Goal: Information Seeking & Learning: Compare options

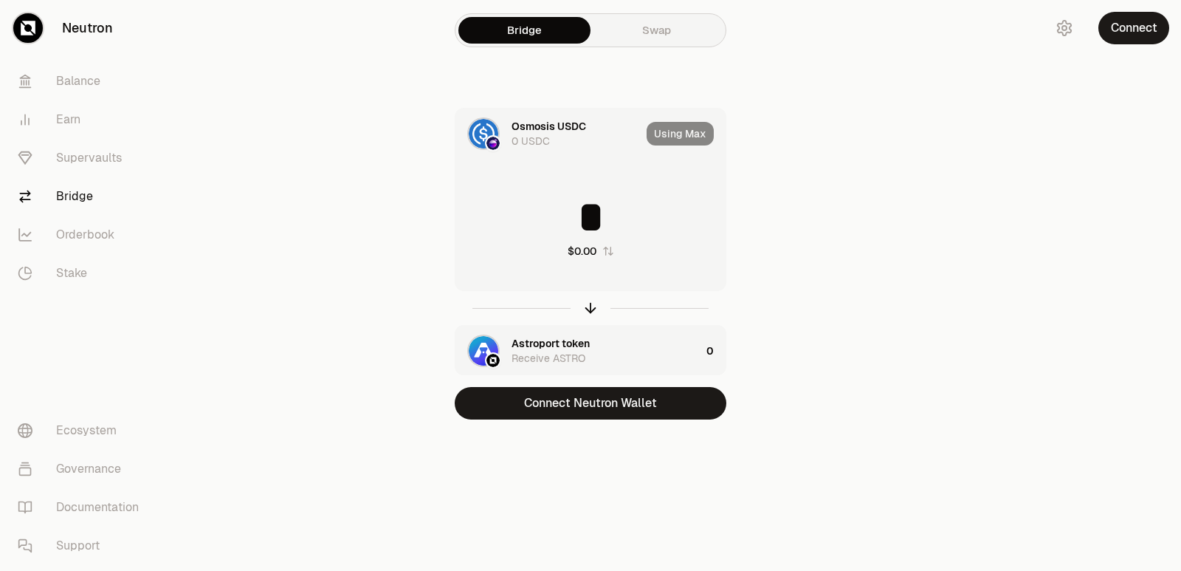
click at [566, 219] on input "*" at bounding box center [590, 217] width 270 height 44
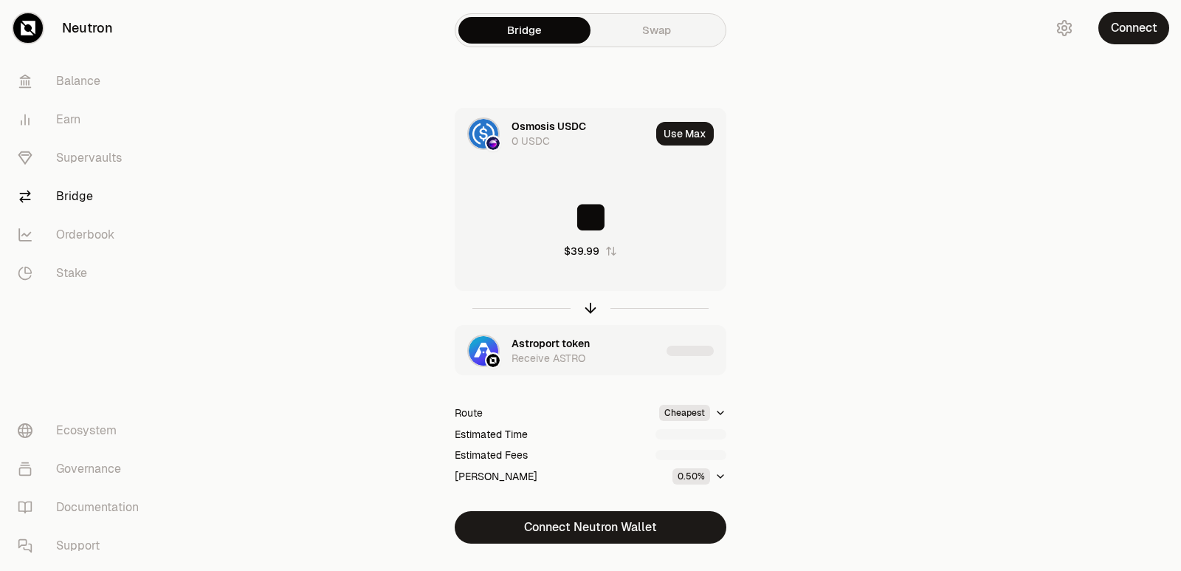
click at [621, 216] on input "**" at bounding box center [590, 217] width 270 height 44
click at [594, 311] on icon "button" at bounding box center [590, 308] width 16 height 16
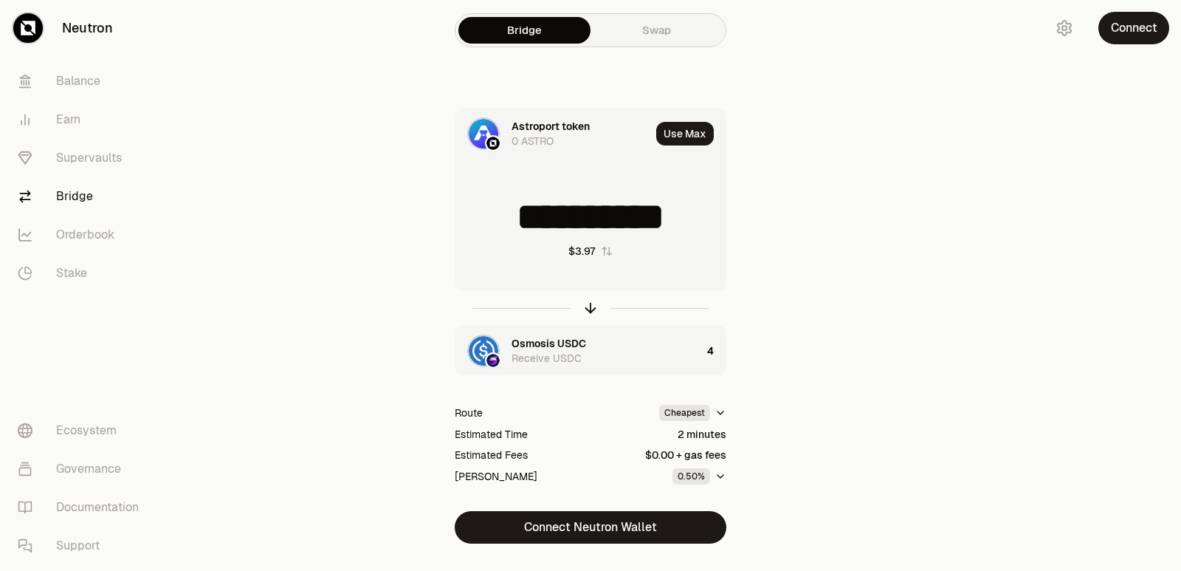
scroll to position [2, 0]
drag, startPoint x: 675, startPoint y: 222, endPoint x: 516, endPoint y: 227, distance: 159.5
click at [516, 227] on input "**********" at bounding box center [590, 217] width 270 height 44
type input "****"
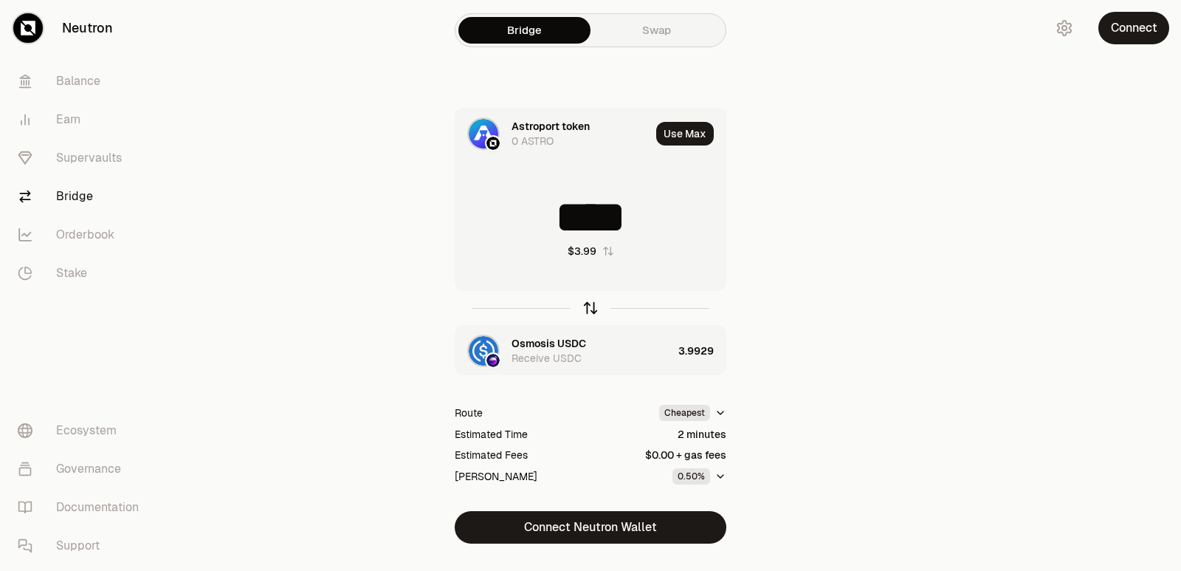
click at [589, 302] on icon "button" at bounding box center [590, 308] width 16 height 16
click at [559, 348] on div "Astroport token" at bounding box center [551, 343] width 78 height 15
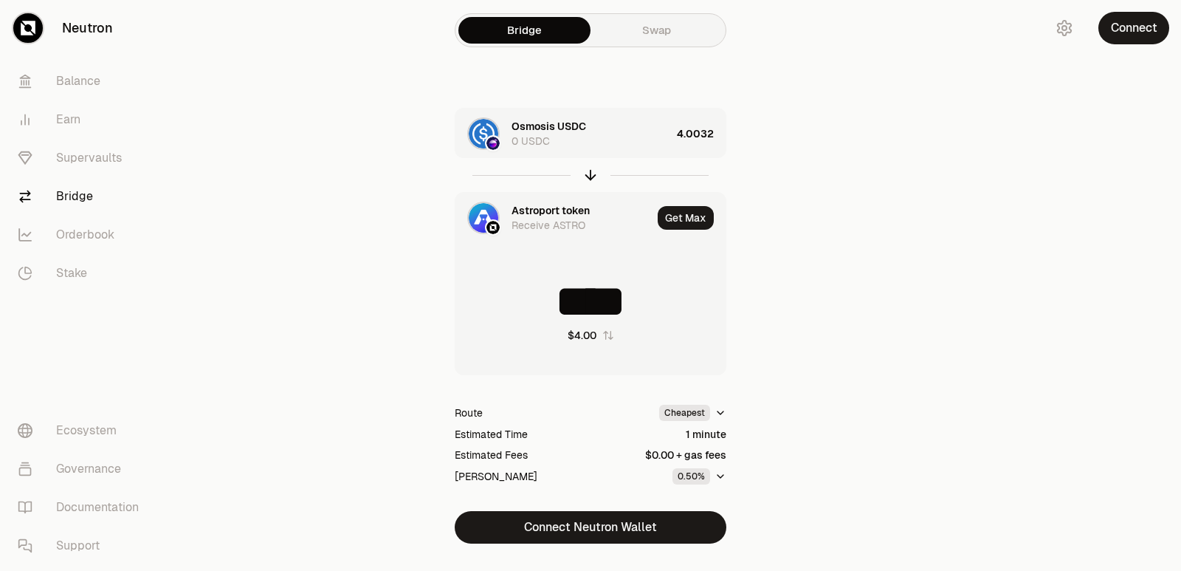
click at [536, 206] on div "Astroport token" at bounding box center [551, 210] width 78 height 15
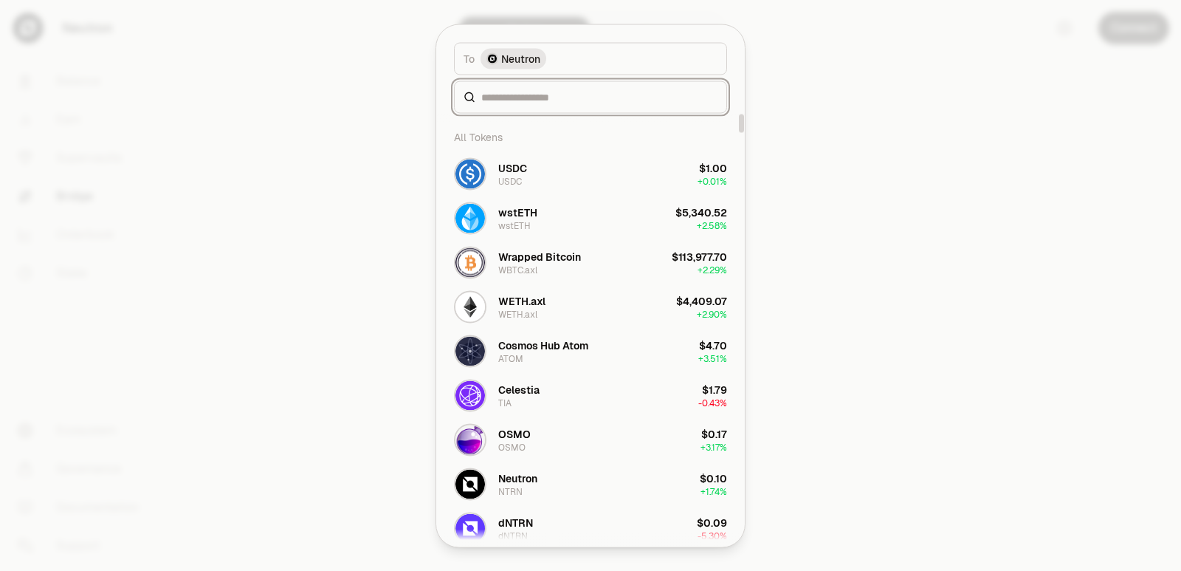
click at [531, 97] on input at bounding box center [599, 96] width 236 height 15
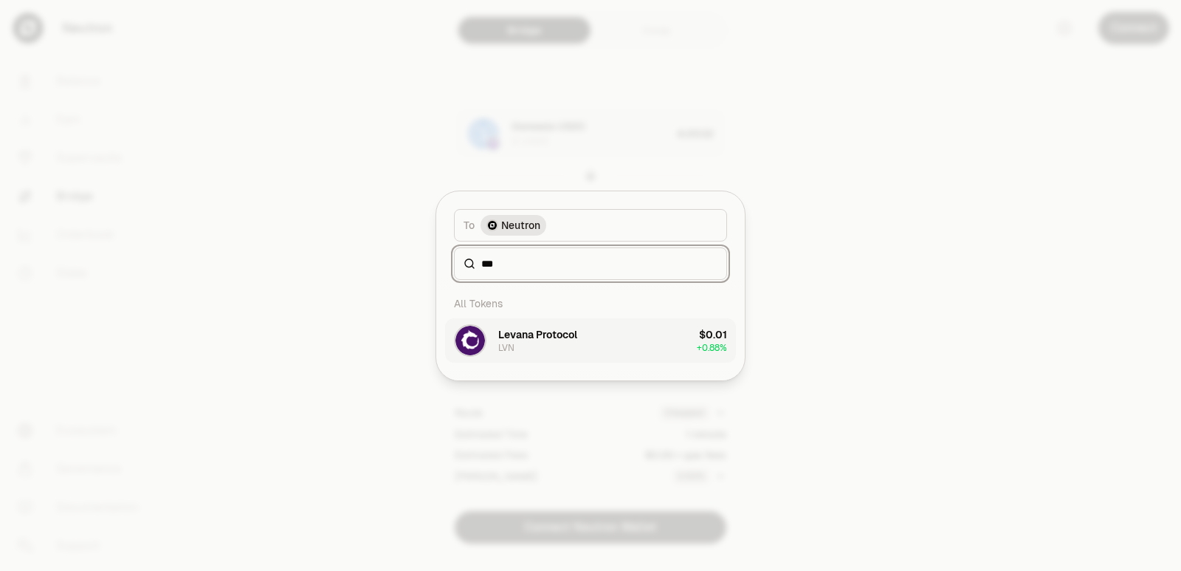
type input "***"
click at [585, 330] on button "Levana Protocol LVN $0.01 + 0.88%" at bounding box center [590, 340] width 291 height 44
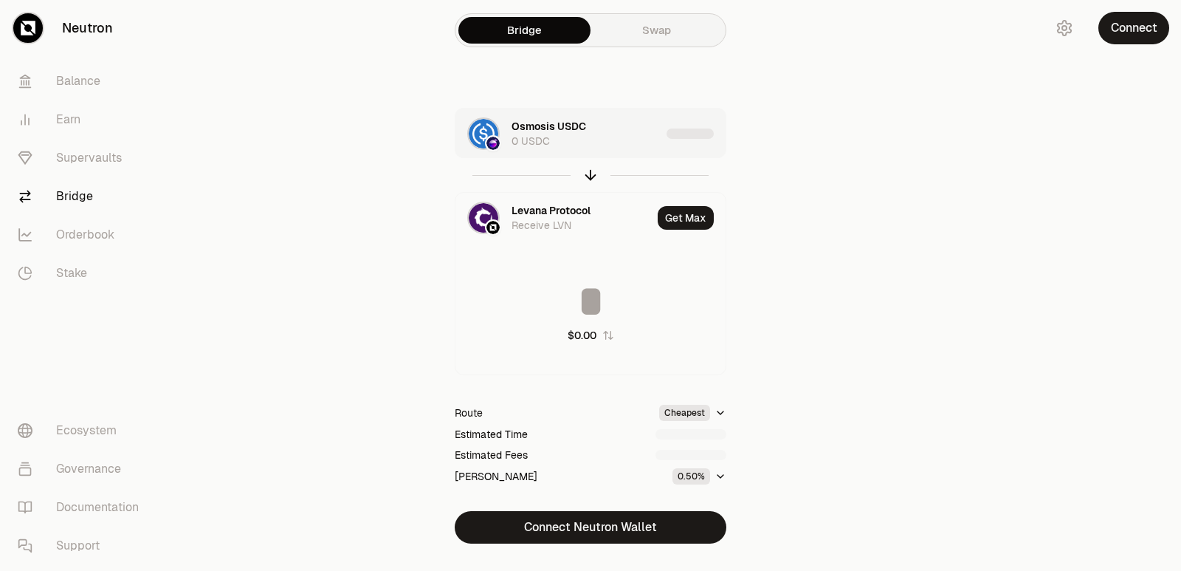
click at [605, 138] on div "Osmosis USDC 0 USDC" at bounding box center [586, 134] width 149 height 30
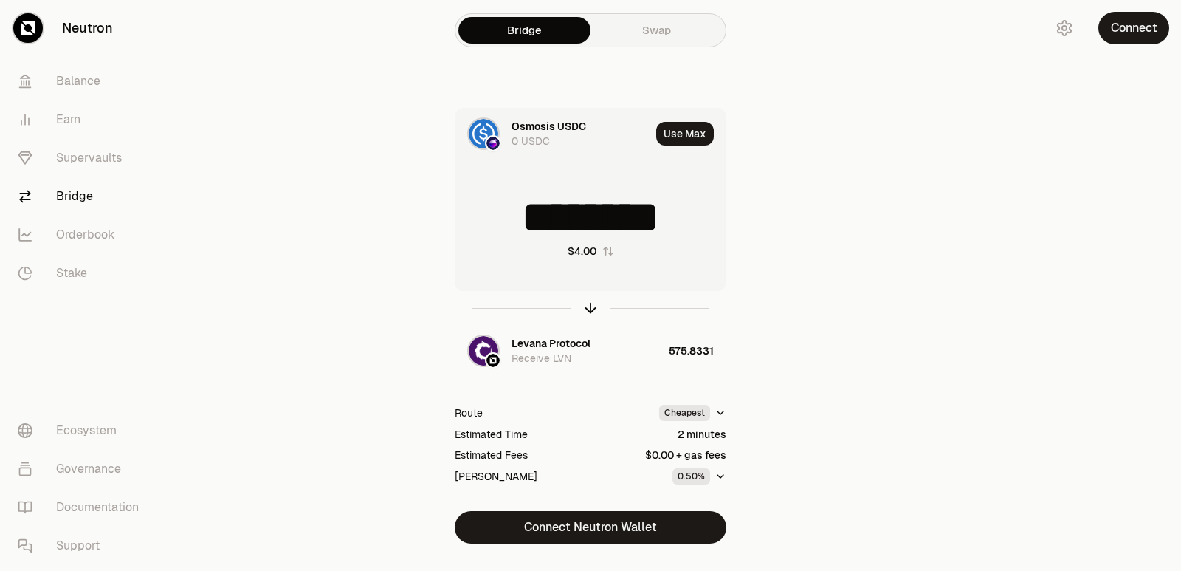
drag, startPoint x: 673, startPoint y: 228, endPoint x: 602, endPoint y: 230, distance: 70.9
click at [602, 230] on input "********" at bounding box center [590, 217] width 270 height 44
click at [585, 309] on icon "button" at bounding box center [590, 308] width 16 height 16
click at [586, 309] on icon "button" at bounding box center [590, 308] width 16 height 16
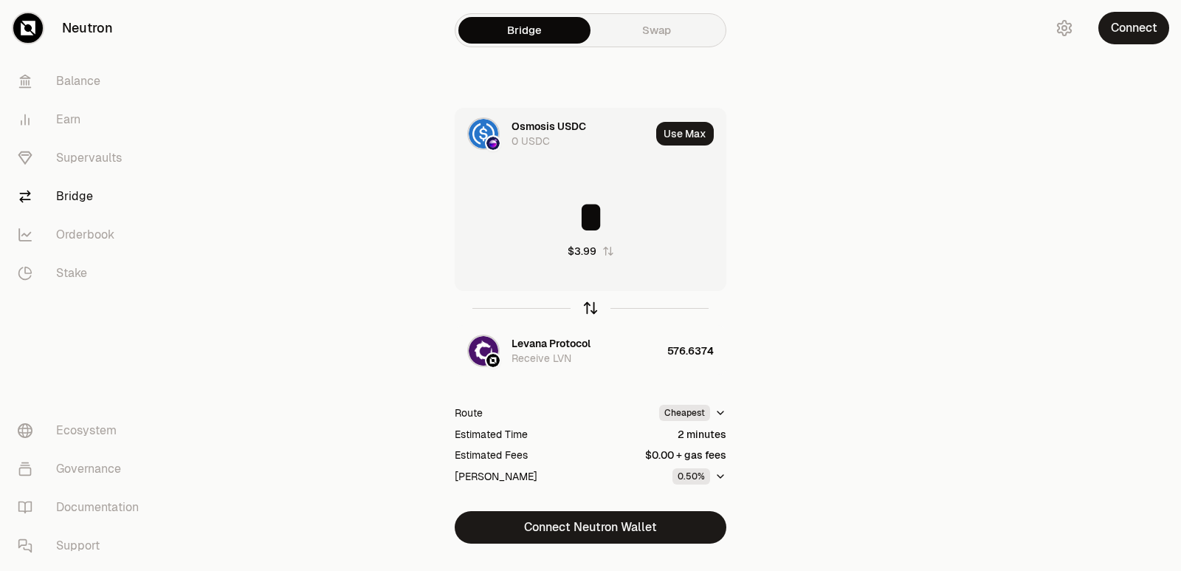
type input "*********"
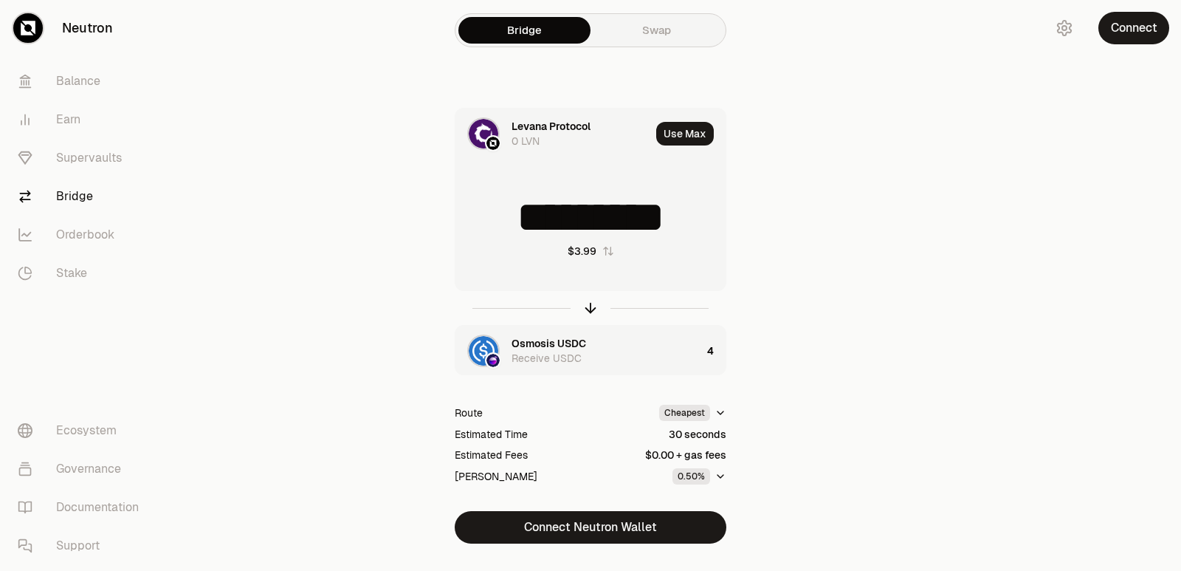
click at [565, 343] on div "Osmosis USDC" at bounding box center [549, 343] width 75 height 15
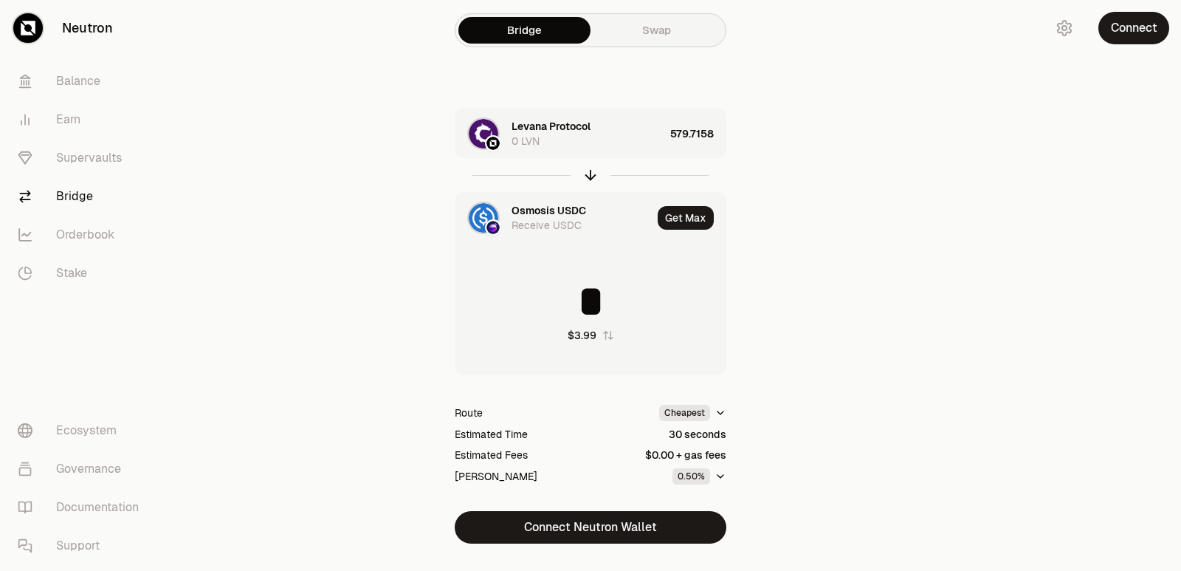
click at [545, 129] on div "Levana Protocol" at bounding box center [551, 126] width 79 height 15
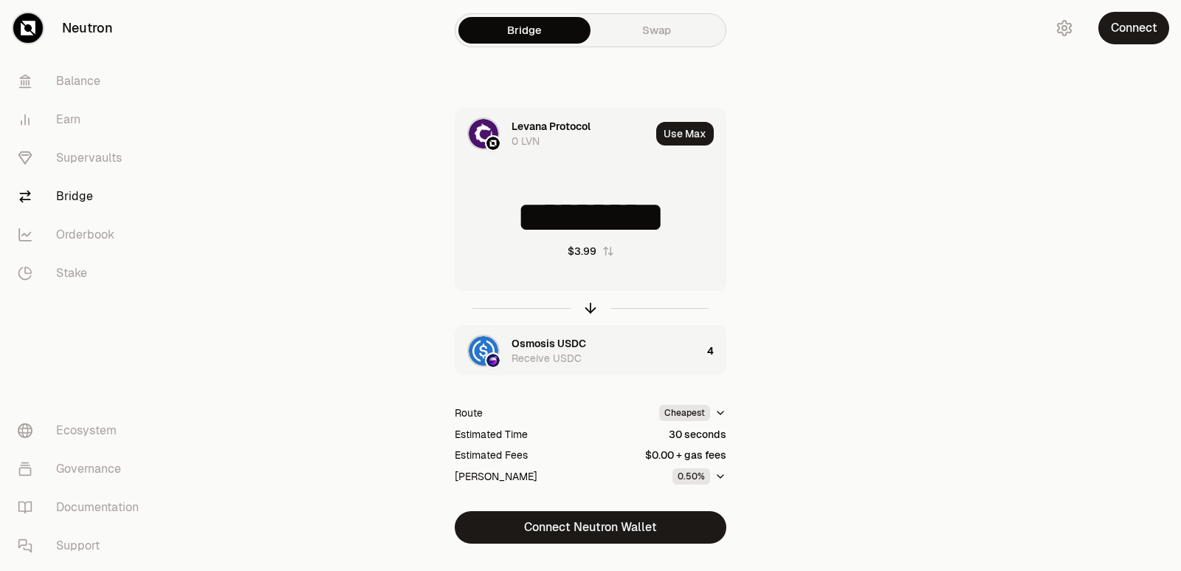
click at [545, 131] on div "Levana Protocol" at bounding box center [551, 126] width 79 height 15
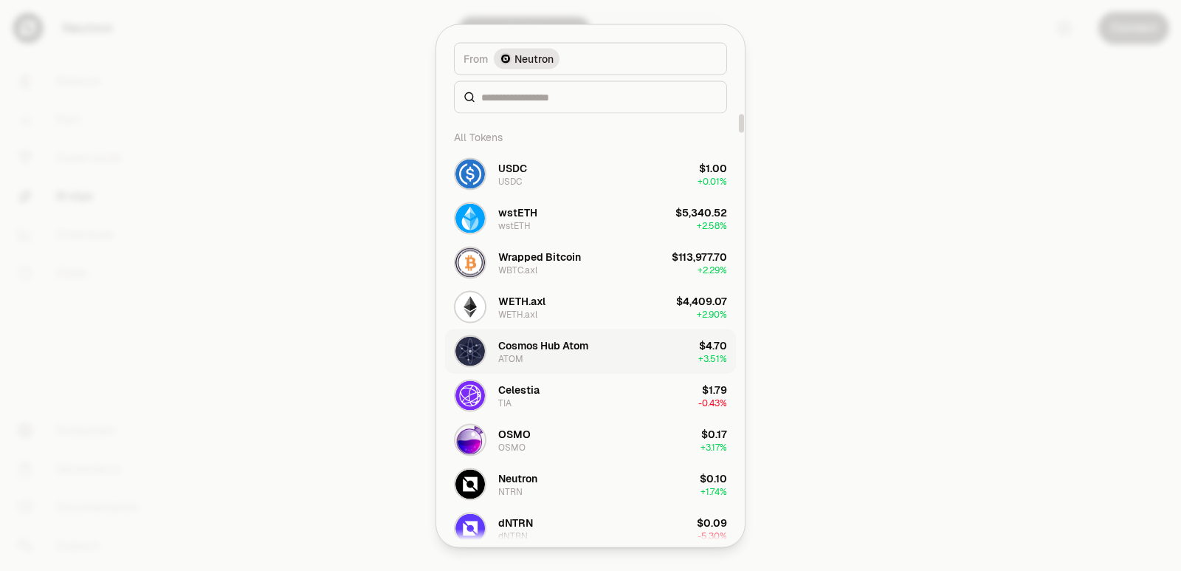
click at [536, 360] on div "Cosmos Hub Atom ATOM" at bounding box center [543, 350] width 90 height 27
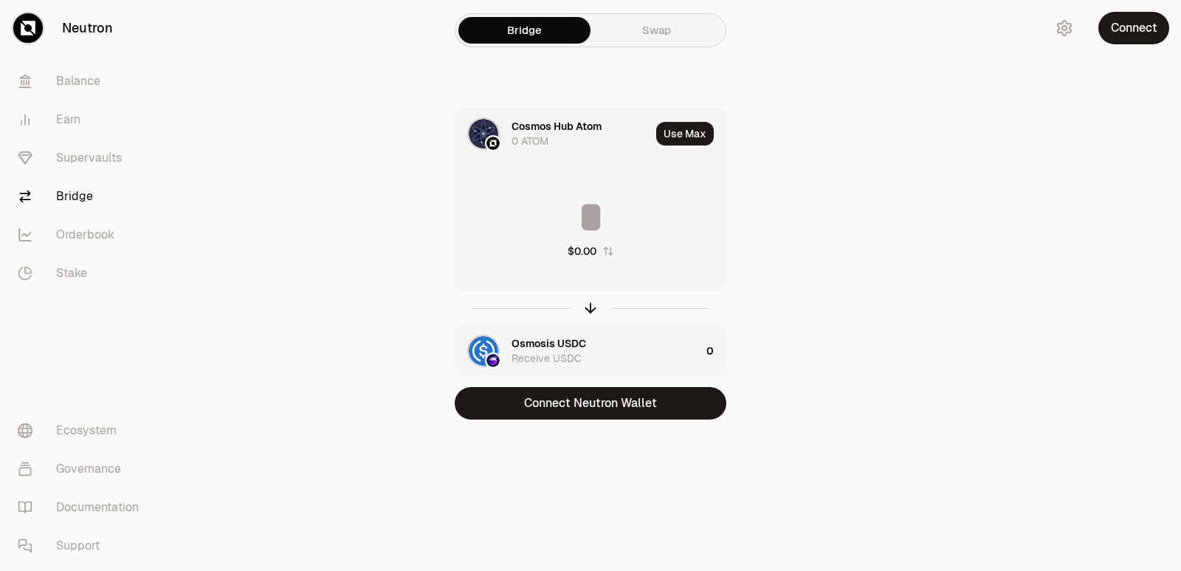
click at [565, 236] on input at bounding box center [590, 217] width 270 height 44
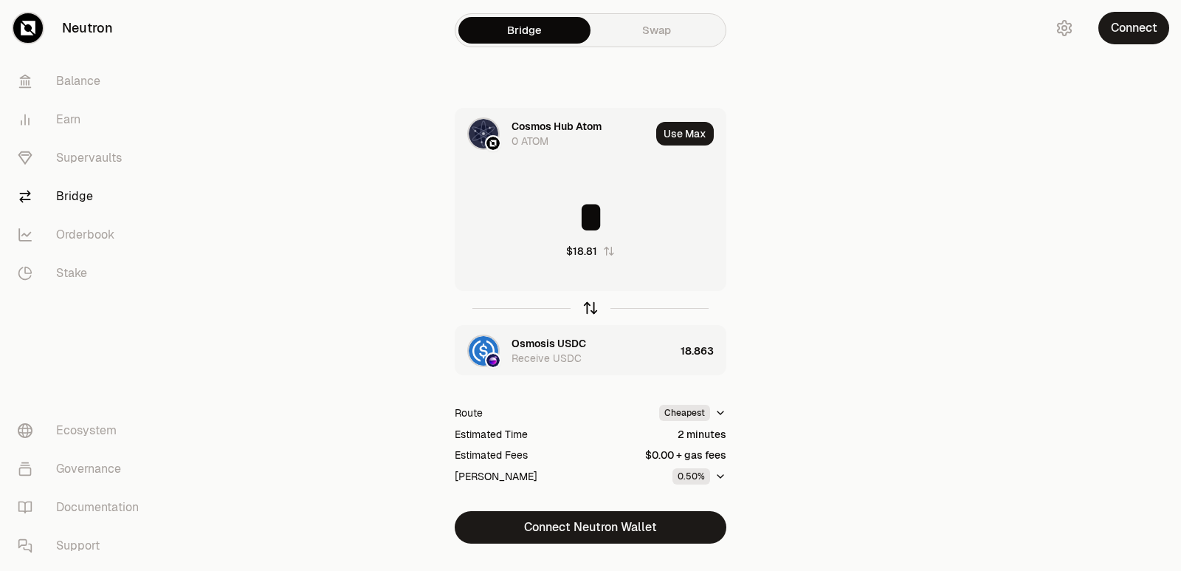
click at [587, 306] on icon "button" at bounding box center [590, 308] width 16 height 16
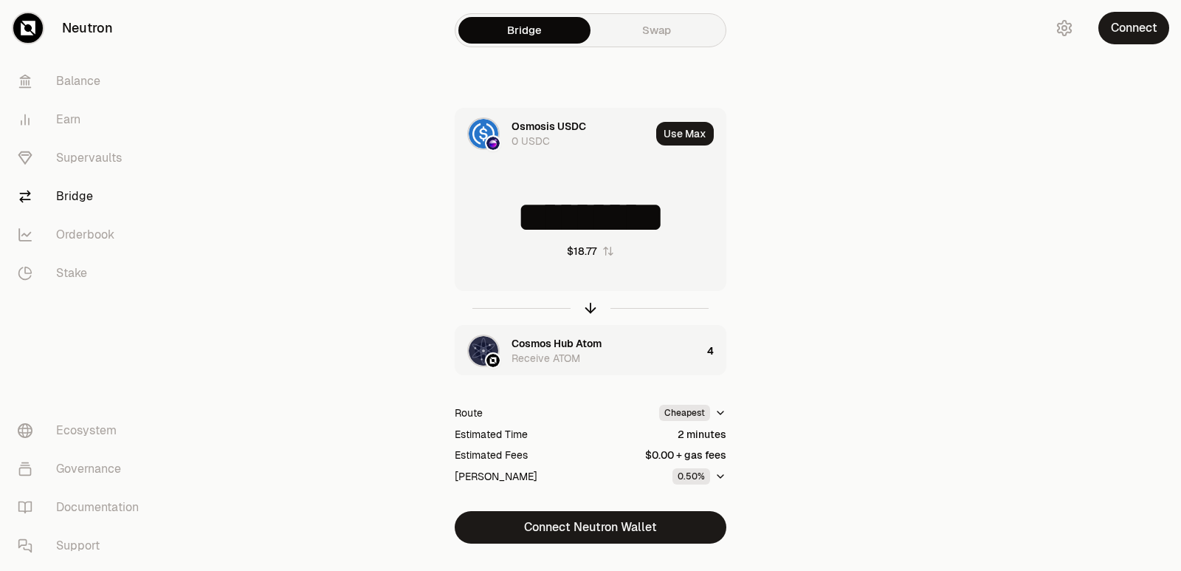
click at [593, 216] on input "*********" at bounding box center [590, 217] width 270 height 44
click at [591, 303] on icon "button" at bounding box center [591, 305] width 10 height 4
type input "*"
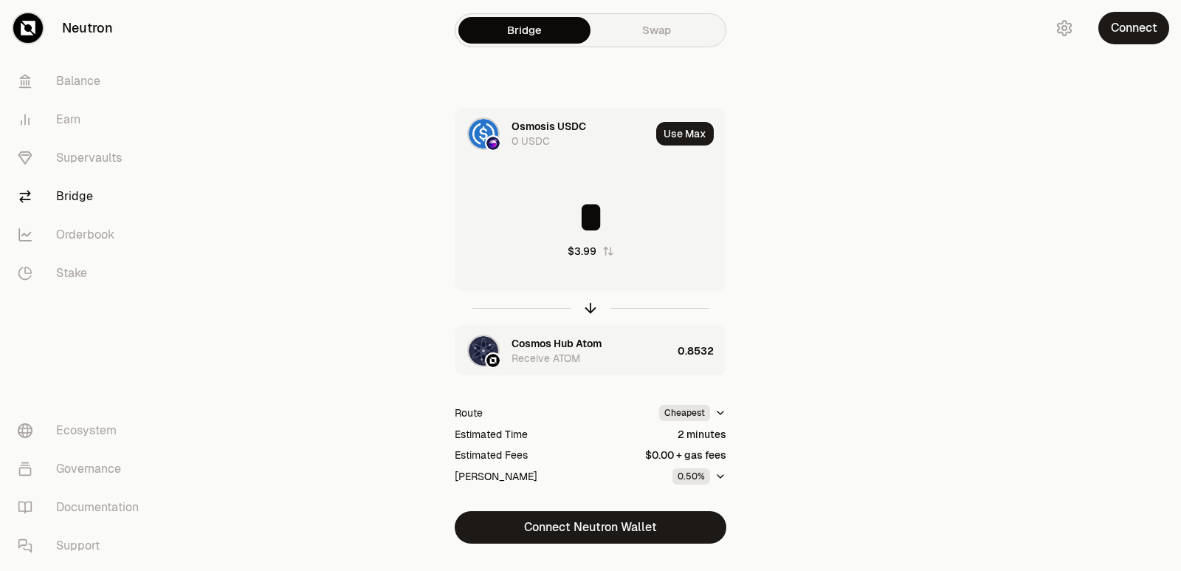
click at [556, 345] on div "Cosmos Hub Atom" at bounding box center [557, 343] width 90 height 15
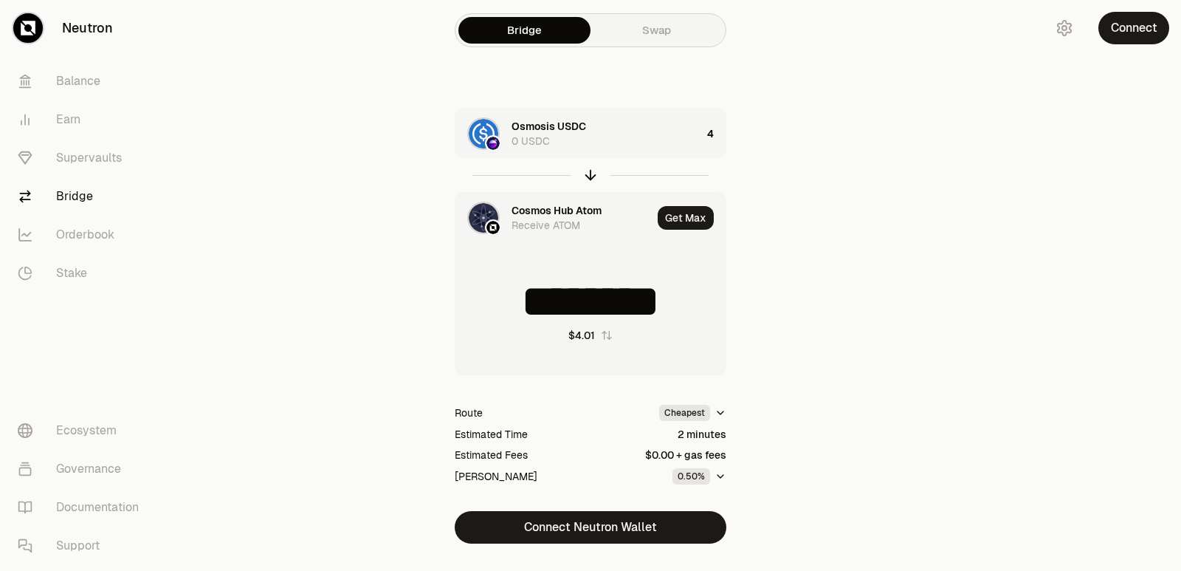
click at [541, 215] on div "Cosmos Hub Atom" at bounding box center [557, 210] width 90 height 15
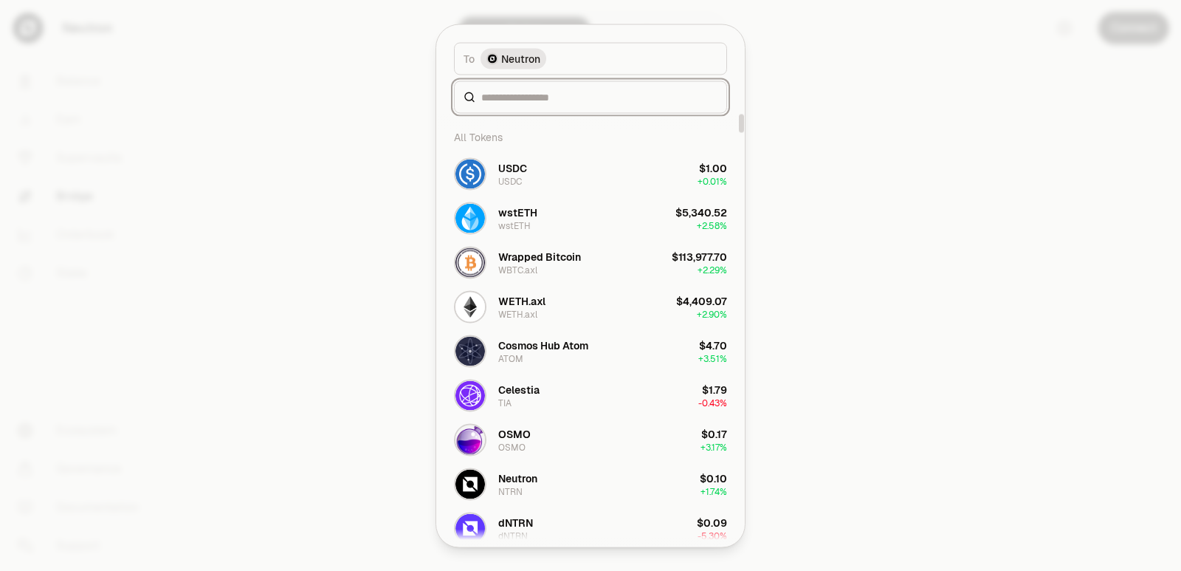
click at [525, 99] on input at bounding box center [599, 96] width 236 height 15
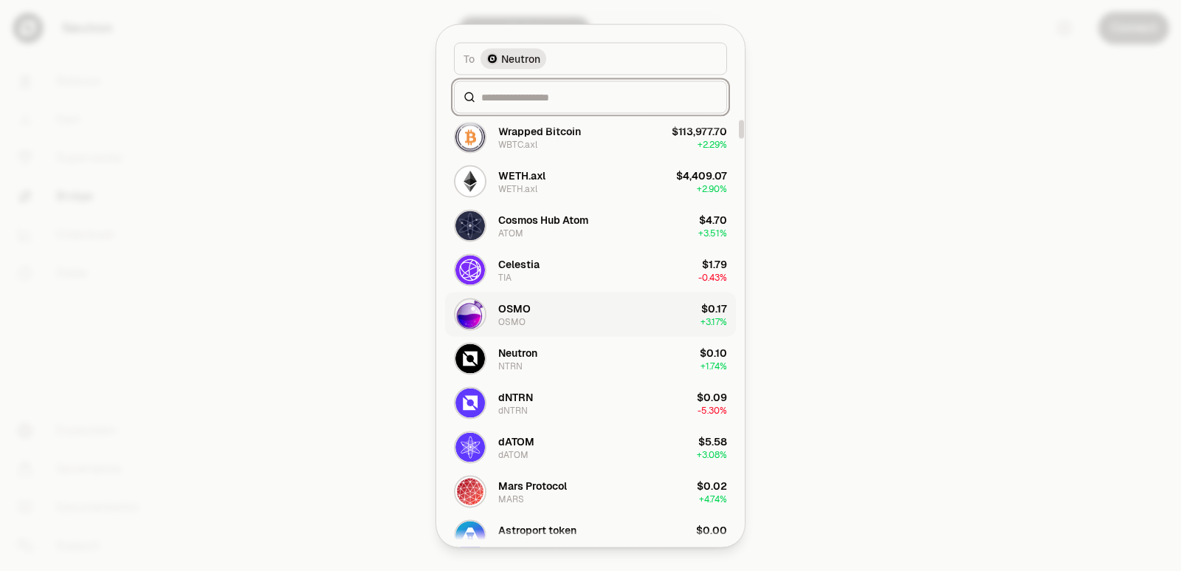
scroll to position [148, 0]
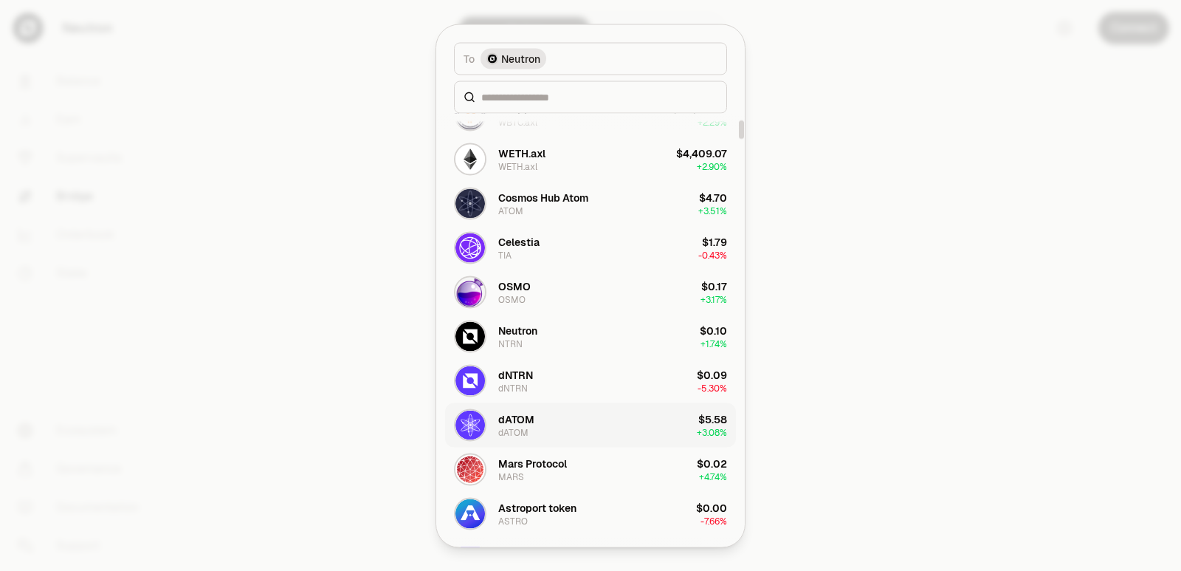
click at [530, 418] on div "dATOM" at bounding box center [516, 418] width 36 height 15
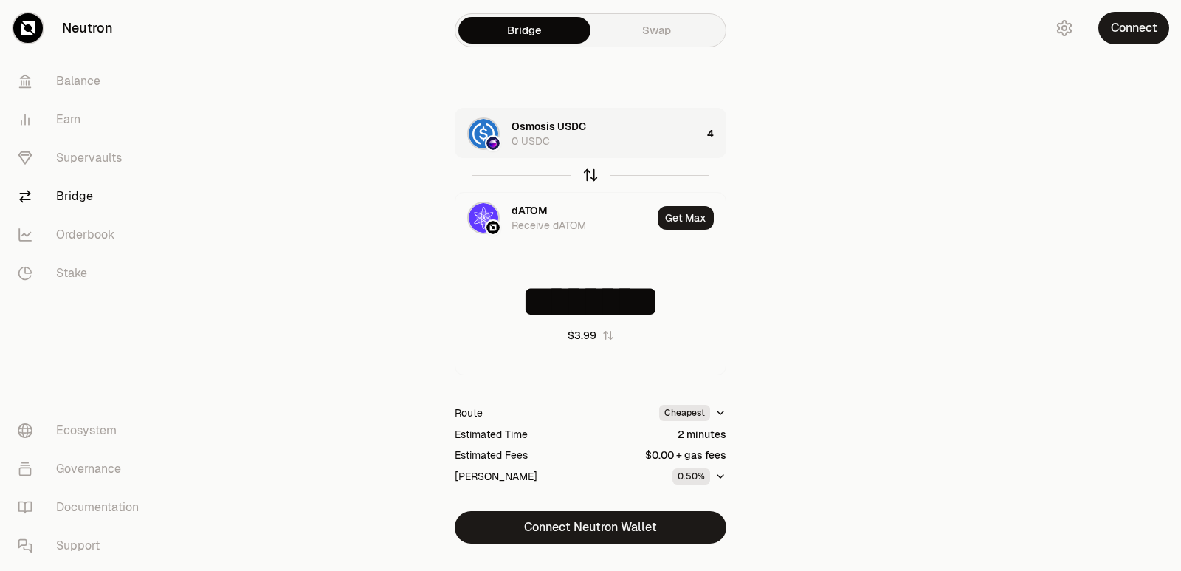
click at [588, 179] on icon "button" at bounding box center [590, 175] width 16 height 16
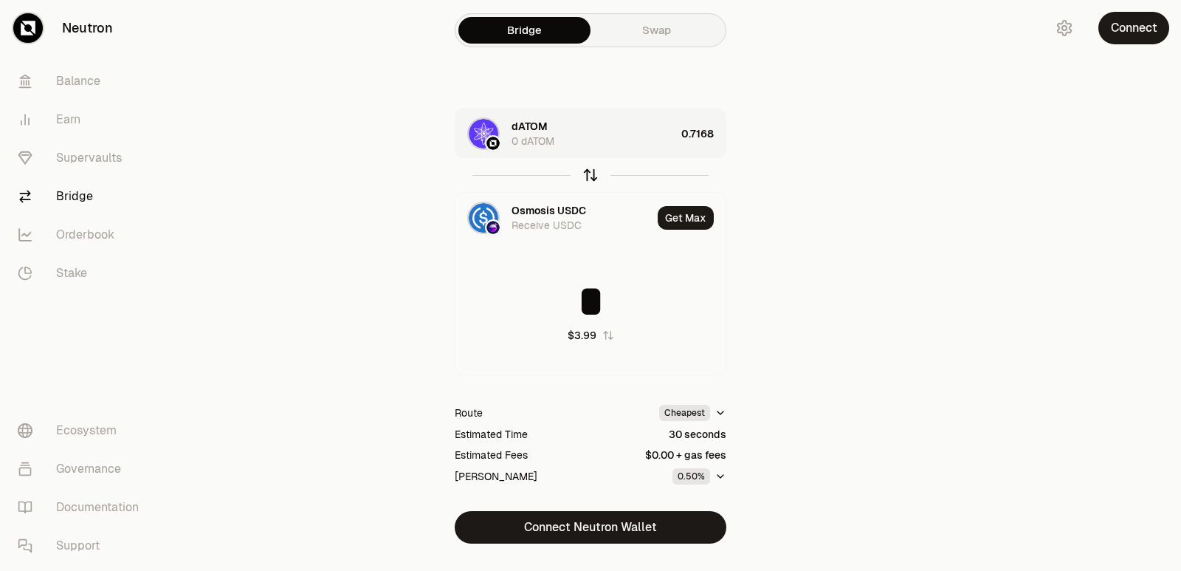
click at [590, 171] on icon "button" at bounding box center [590, 175] width 16 height 16
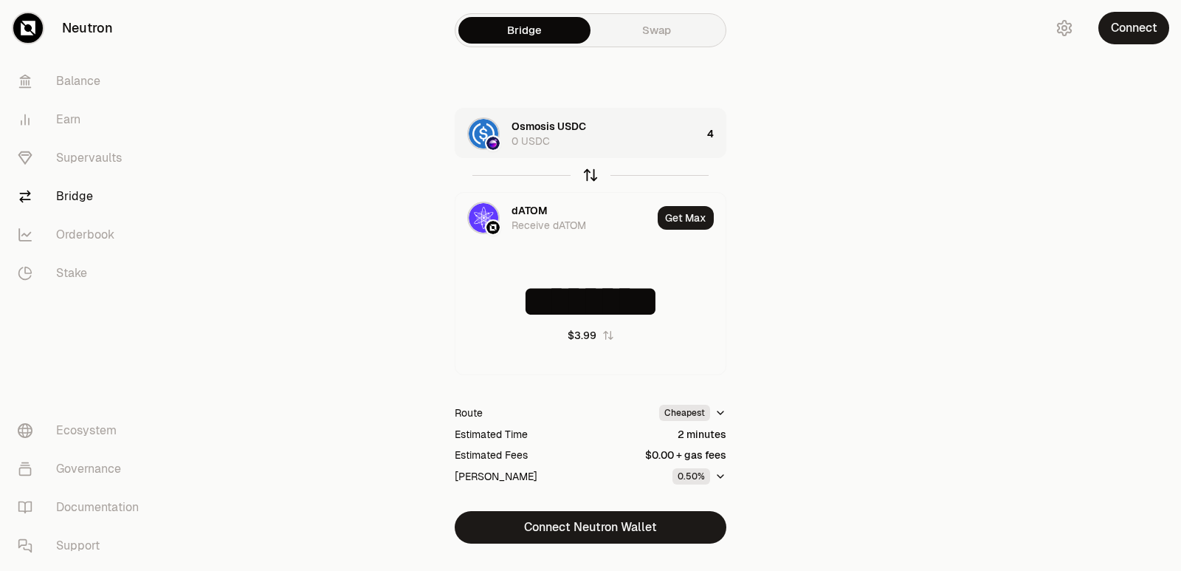
click at [590, 171] on icon "button" at bounding box center [591, 173] width 10 height 4
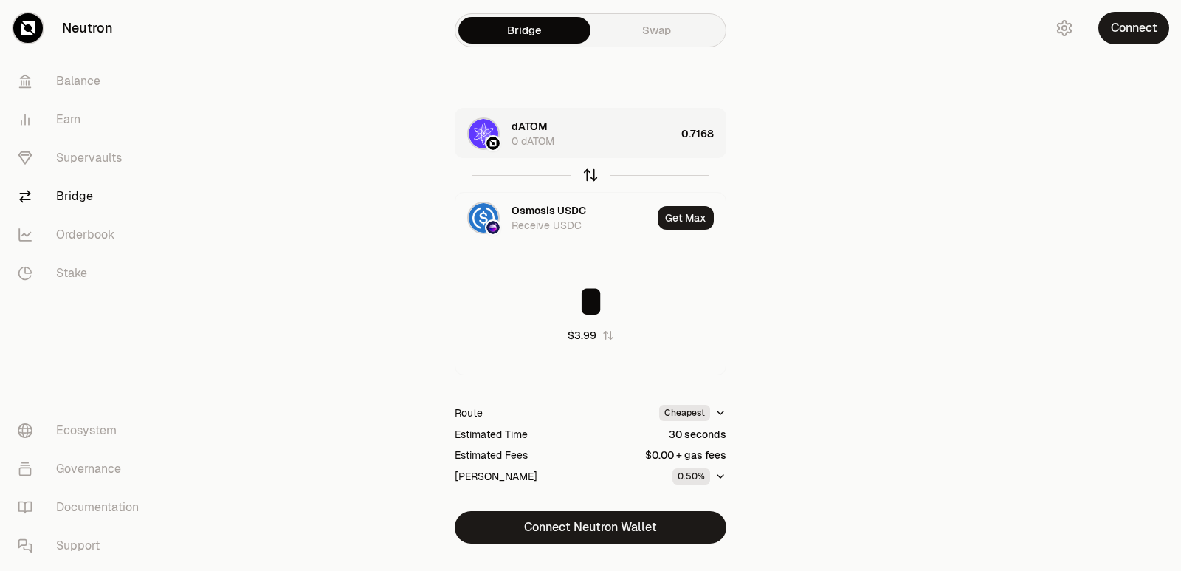
click at [590, 171] on icon "button" at bounding box center [591, 173] width 10 height 4
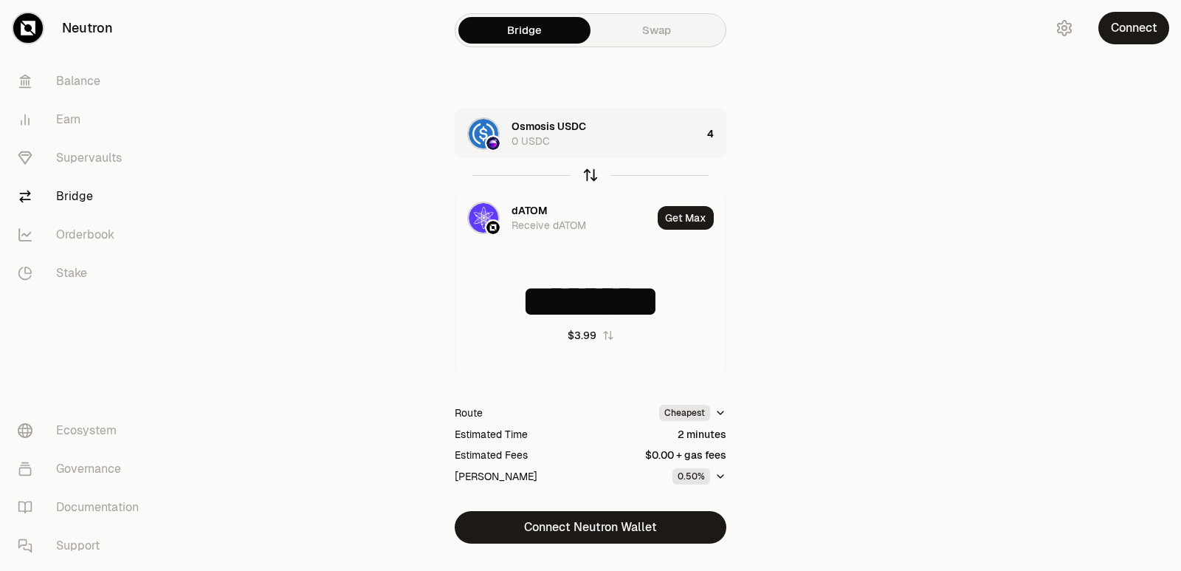
click at [590, 171] on icon "button" at bounding box center [591, 173] width 10 height 4
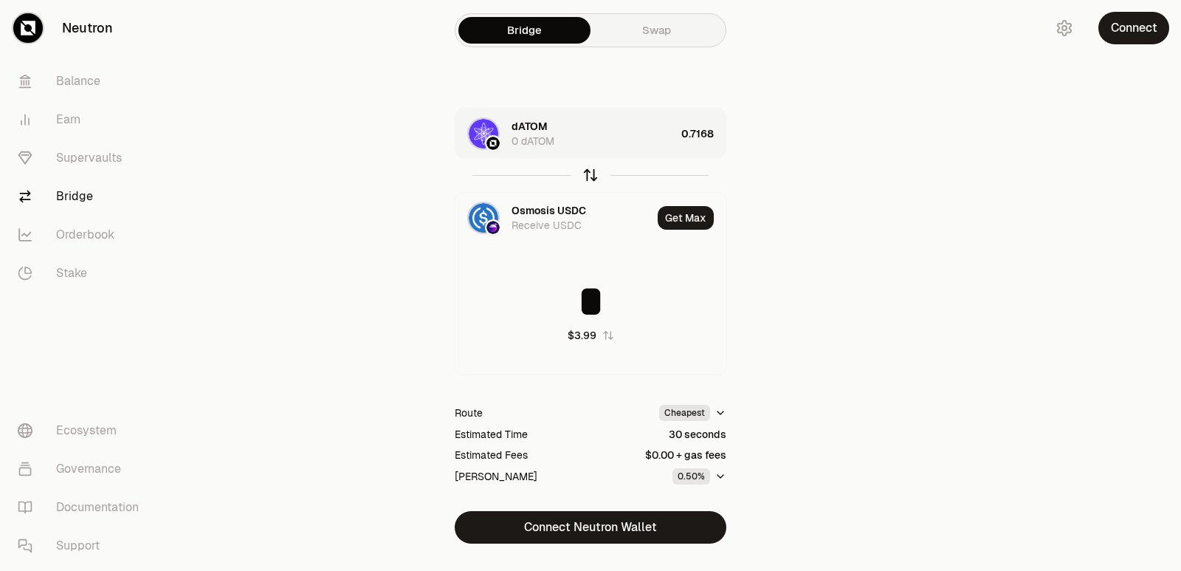
click at [590, 171] on icon "button" at bounding box center [591, 173] width 10 height 4
type input "********"
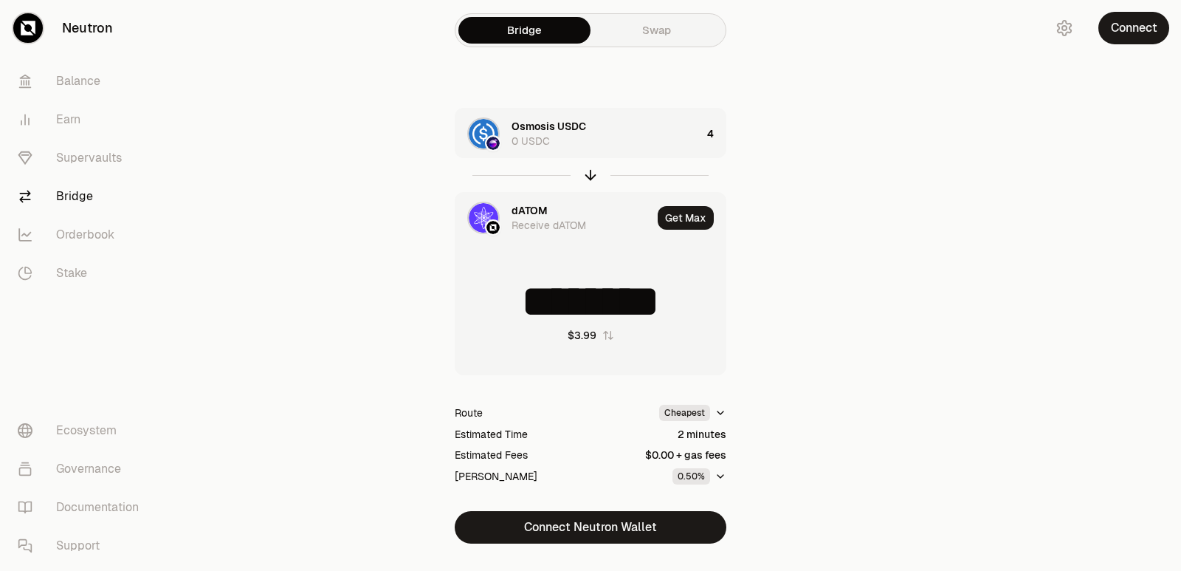
click at [533, 213] on div "dATOM" at bounding box center [530, 210] width 36 height 15
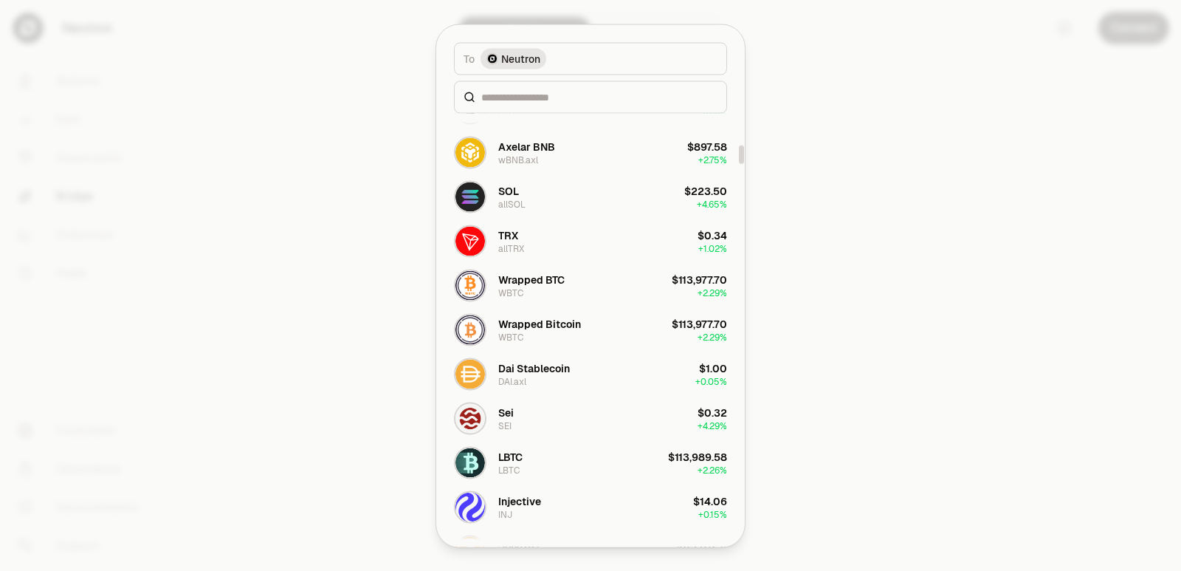
scroll to position [738, 0]
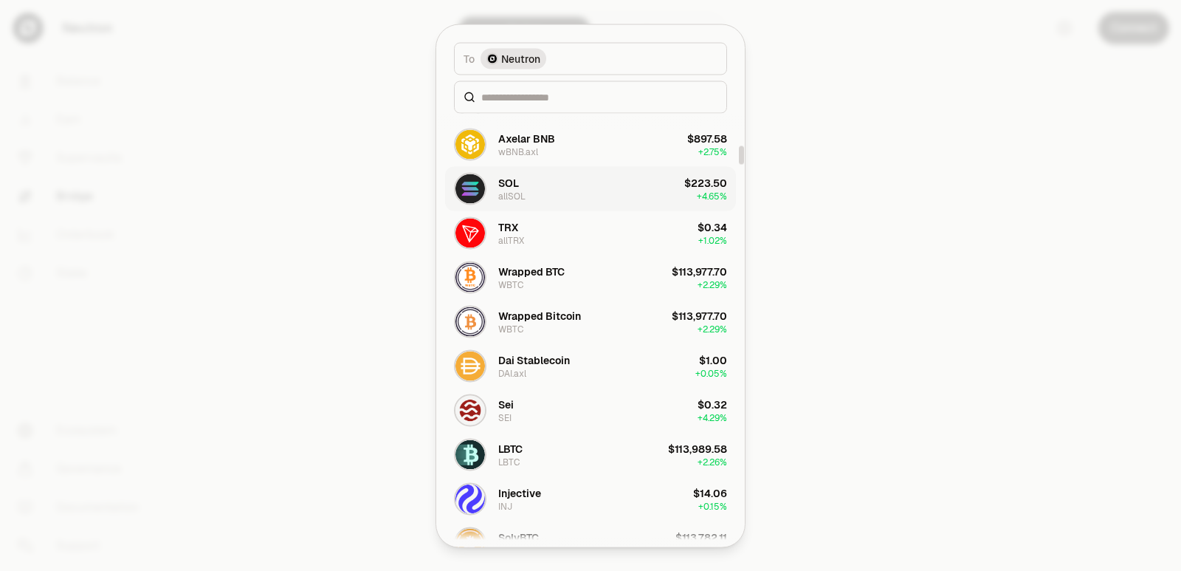
click at [541, 179] on button "SOL allSOL $223.50 + 4.65%" at bounding box center [590, 188] width 291 height 44
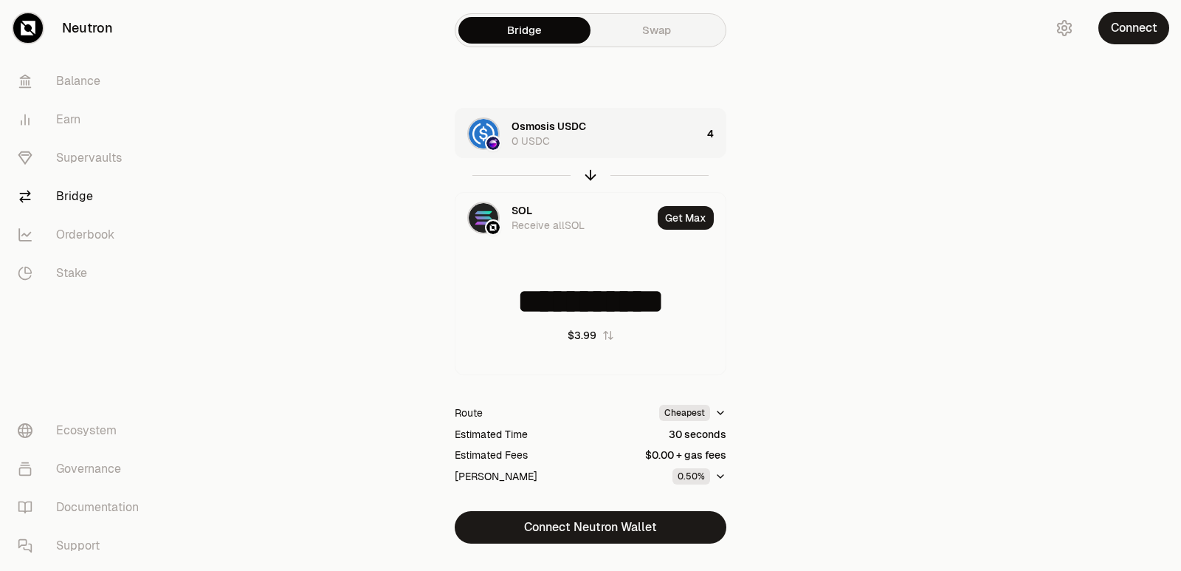
click at [647, 130] on div "Osmosis USDC 0 USDC" at bounding box center [607, 134] width 190 height 30
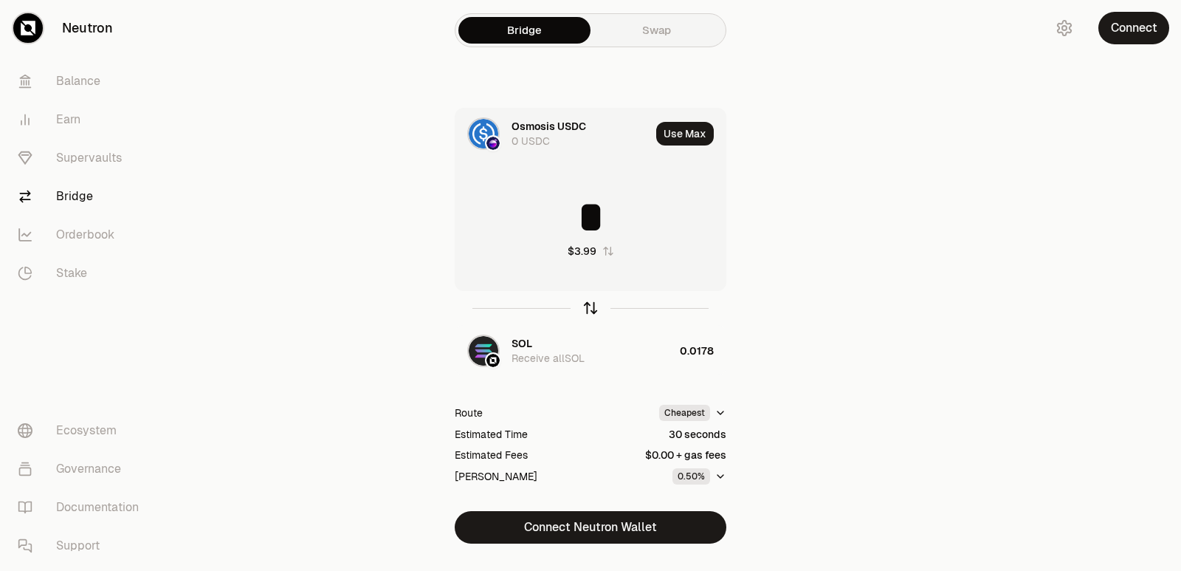
click at [593, 306] on icon "button" at bounding box center [591, 305] width 10 height 4
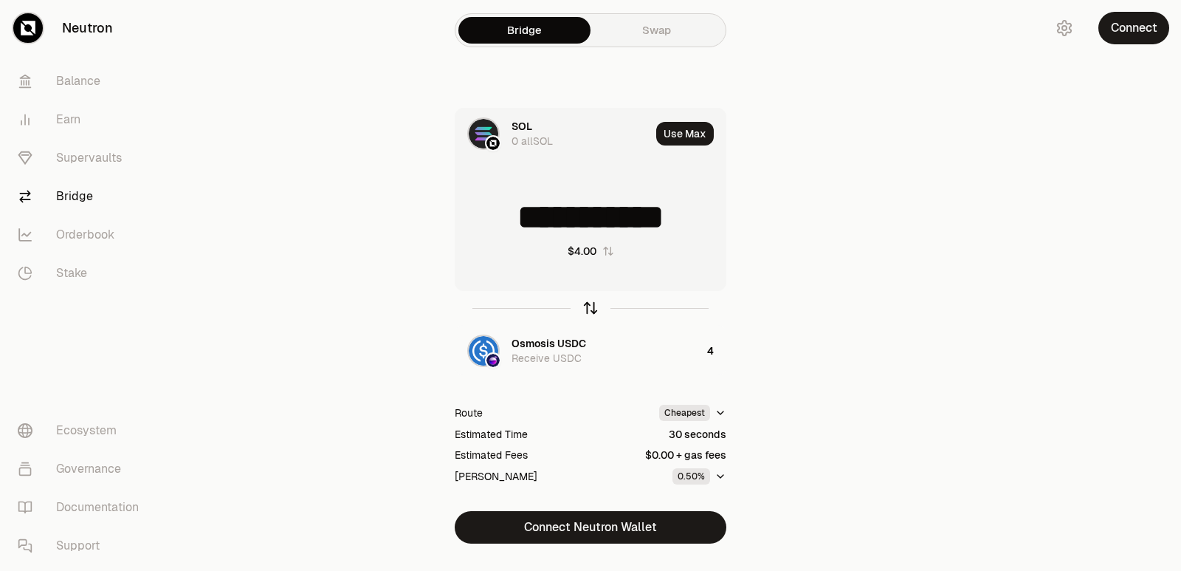
click at [593, 306] on icon "button" at bounding box center [591, 305] width 10 height 4
type input "*"
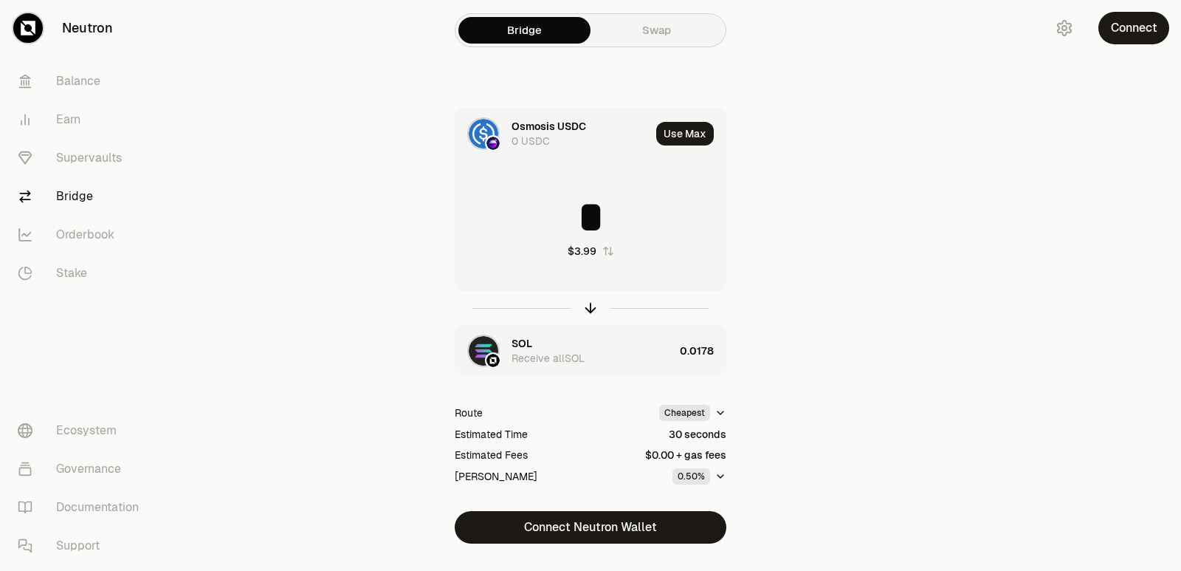
click at [564, 341] on div "SOL Receive allSOL" at bounding box center [593, 351] width 162 height 30
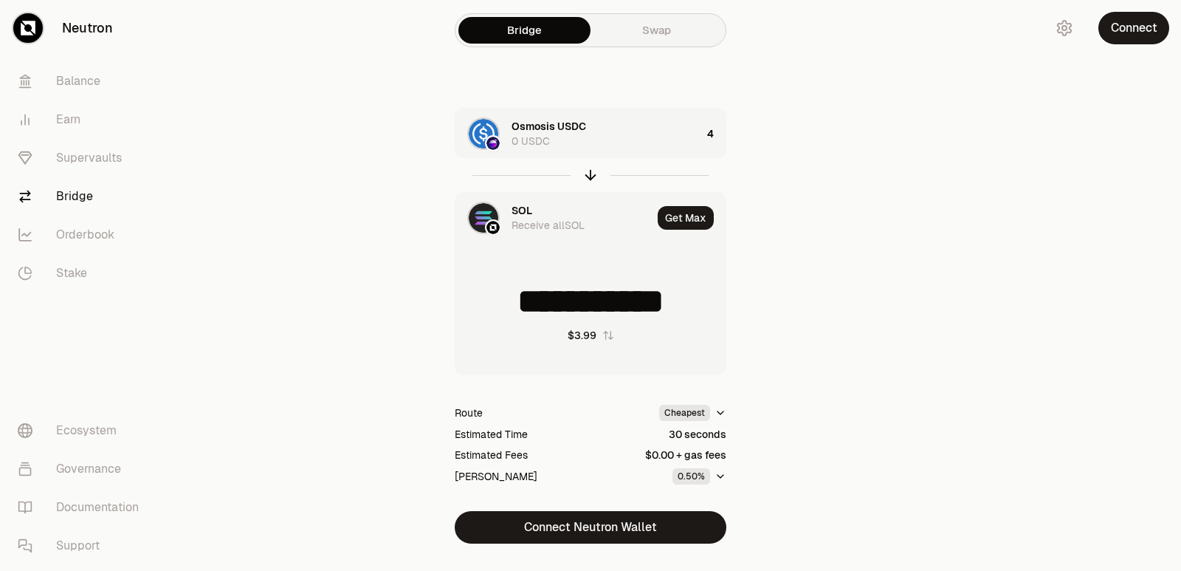
click at [528, 210] on div "SOL" at bounding box center [522, 210] width 21 height 15
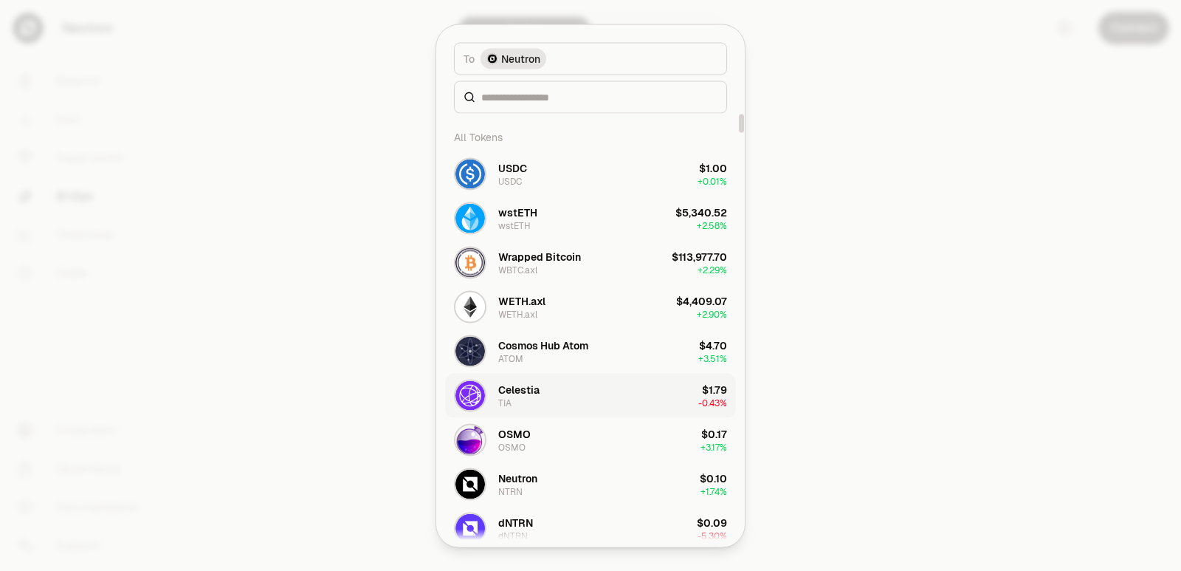
click at [545, 393] on button "Celestia TIA $1.79 -0.43%" at bounding box center [590, 395] width 291 height 44
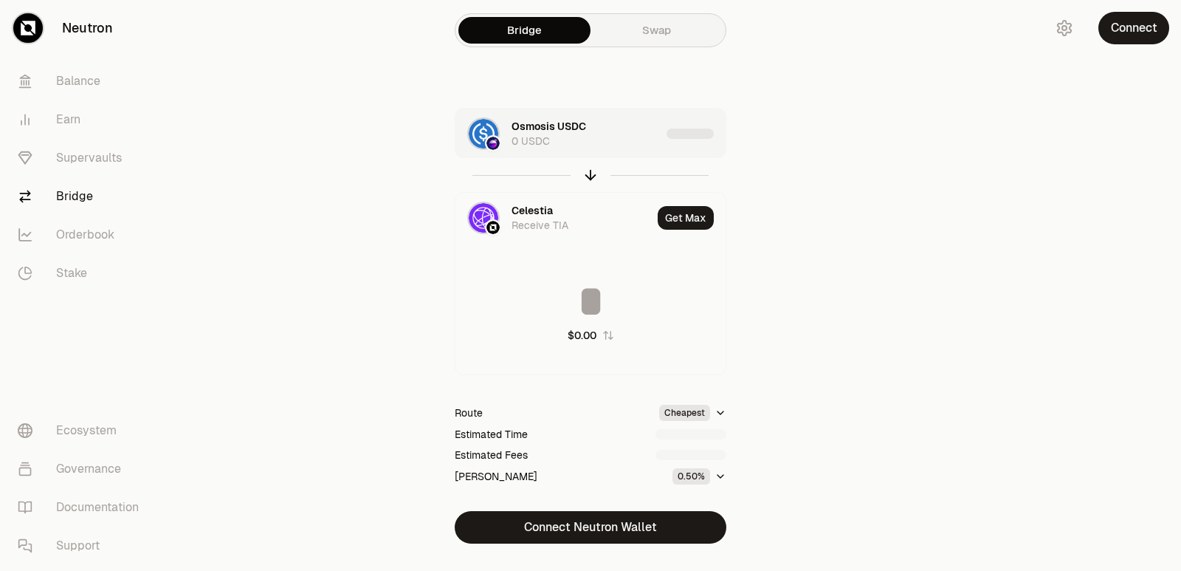
click at [613, 133] on div "Osmosis USDC 0 USDC" at bounding box center [586, 134] width 149 height 30
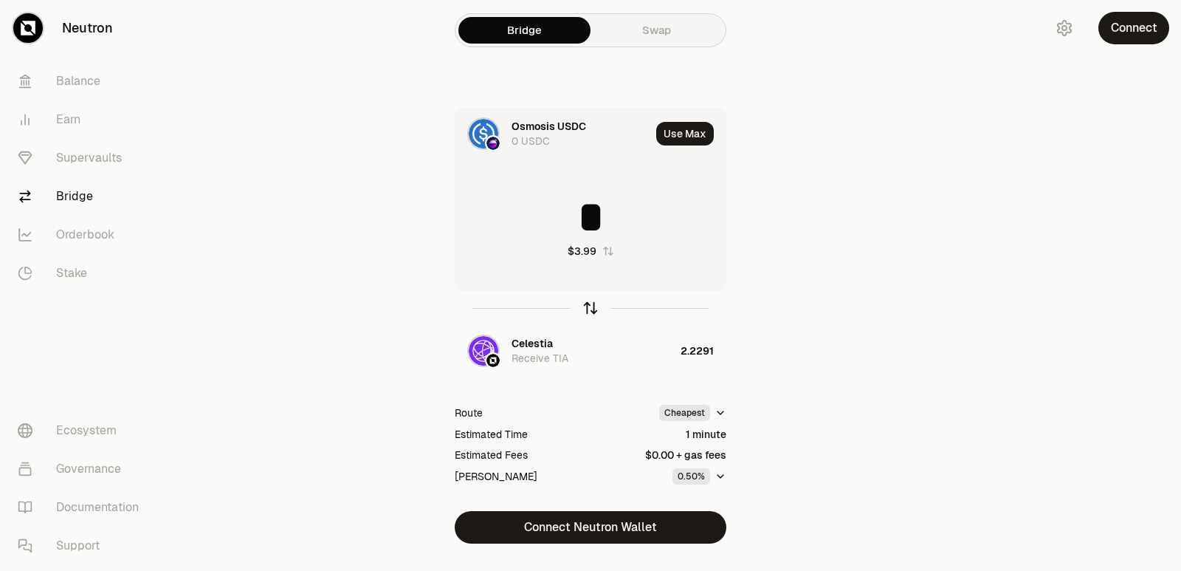
click at [583, 309] on icon "button" at bounding box center [590, 308] width 16 height 16
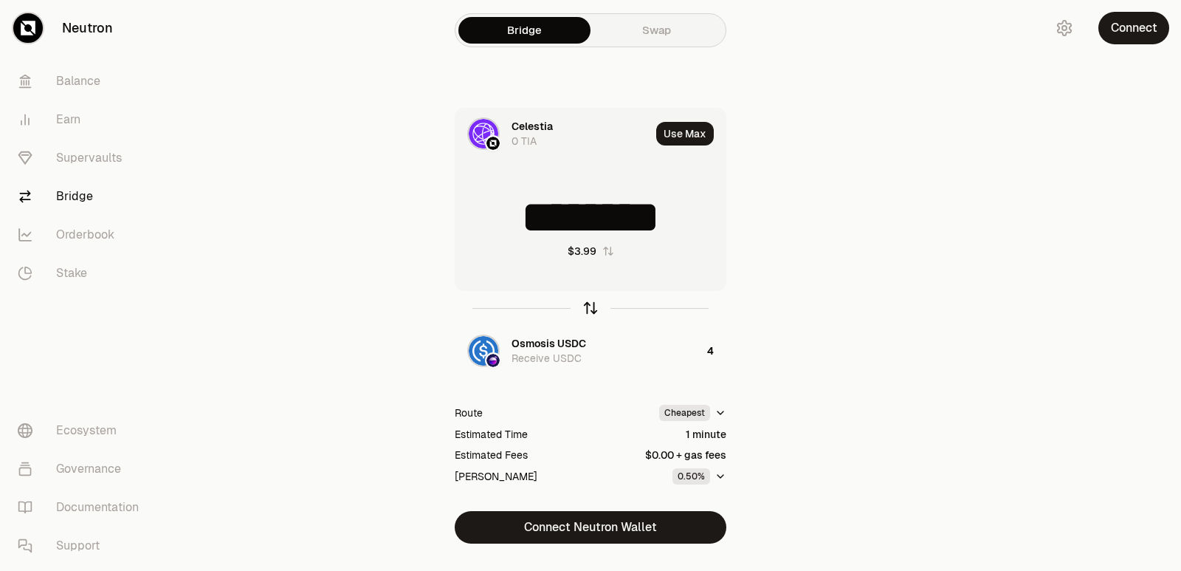
click at [583, 309] on icon "button" at bounding box center [590, 308] width 16 height 16
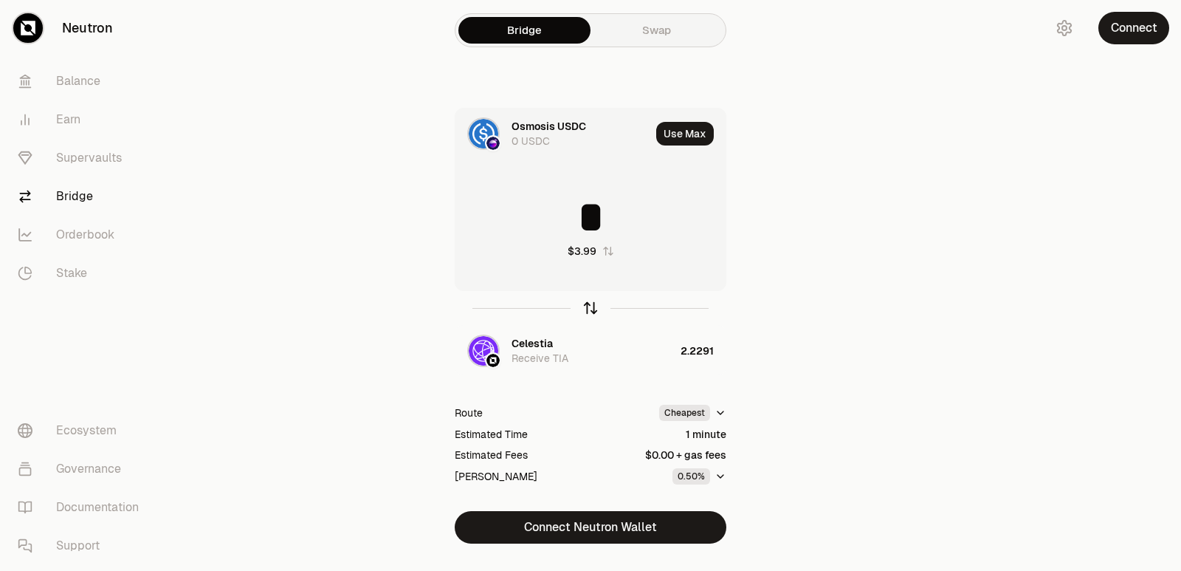
click at [583, 309] on icon "button" at bounding box center [590, 308] width 16 height 16
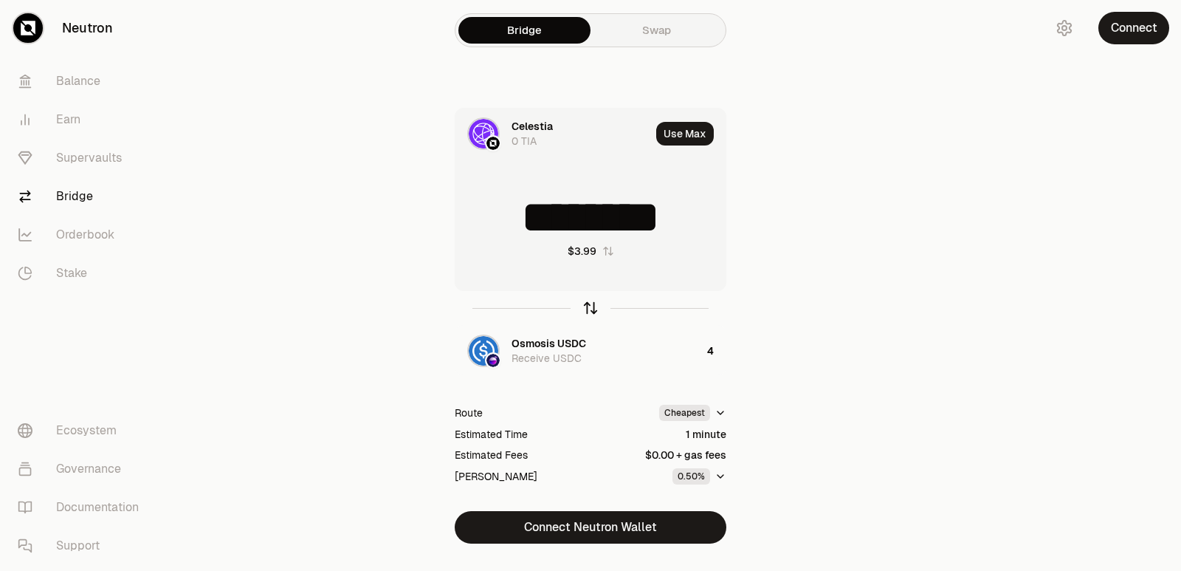
click at [592, 303] on icon "button" at bounding box center [590, 308] width 16 height 16
type input "*"
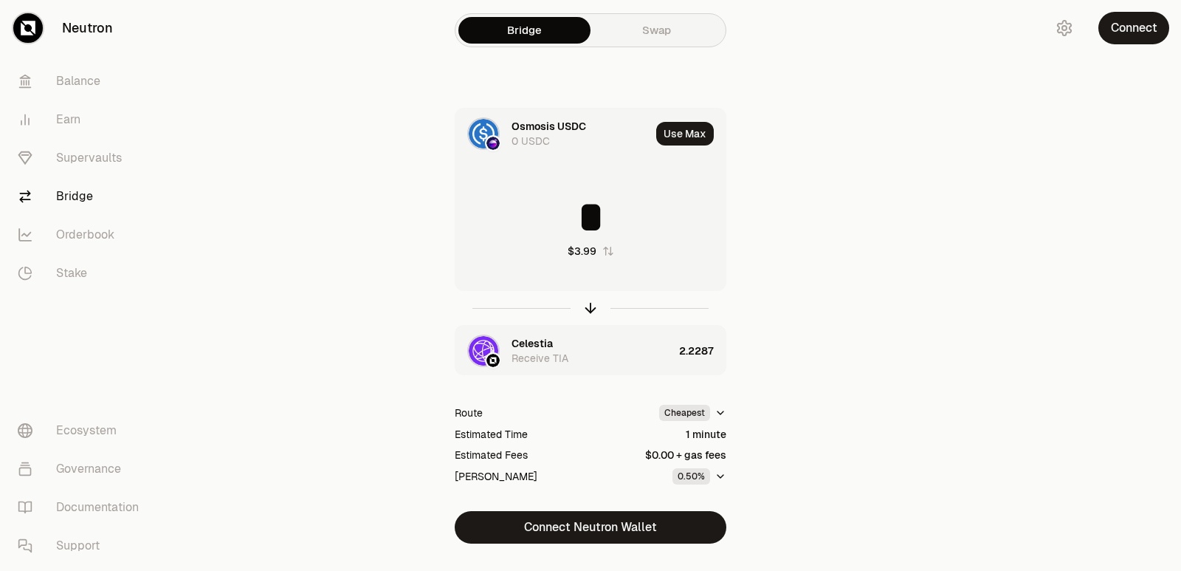
click at [532, 343] on div "Celestia" at bounding box center [532, 343] width 41 height 15
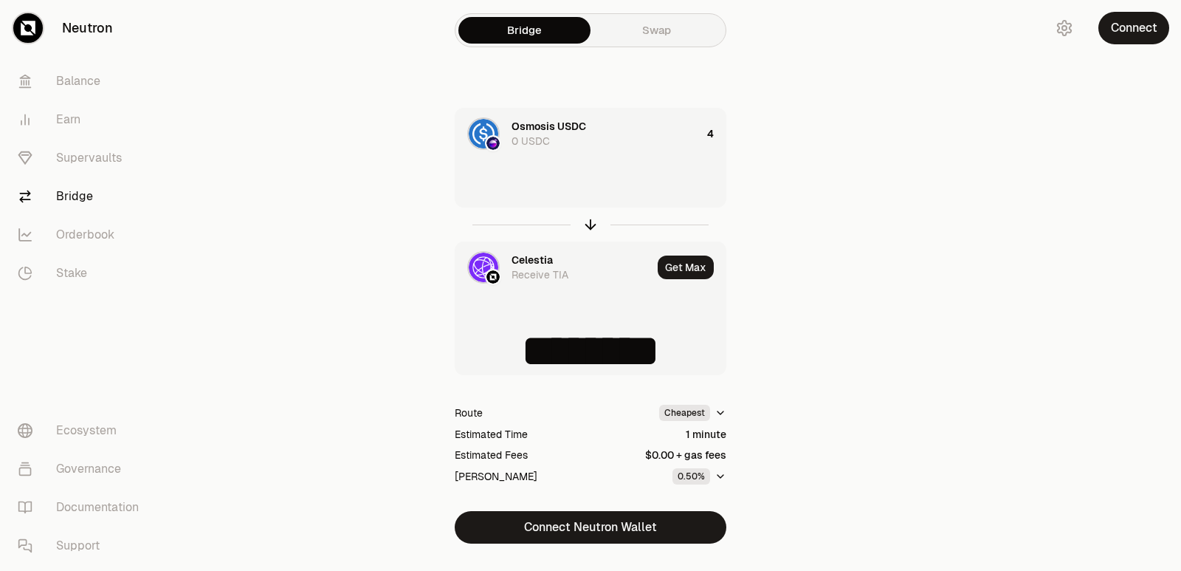
type input "********"
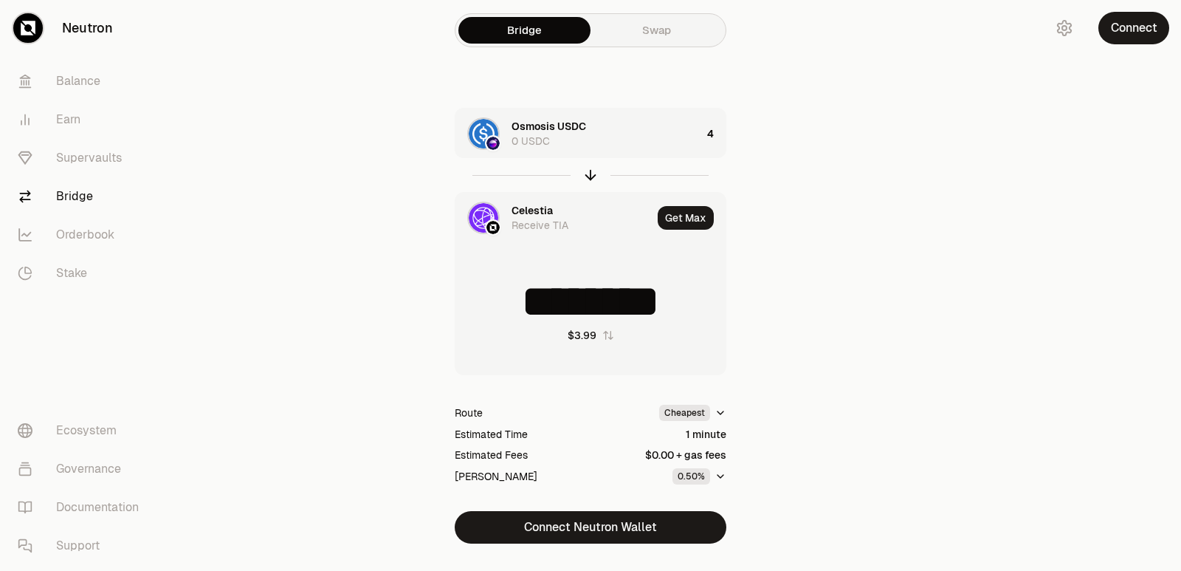
click at [531, 208] on div "Celestia" at bounding box center [532, 210] width 41 height 15
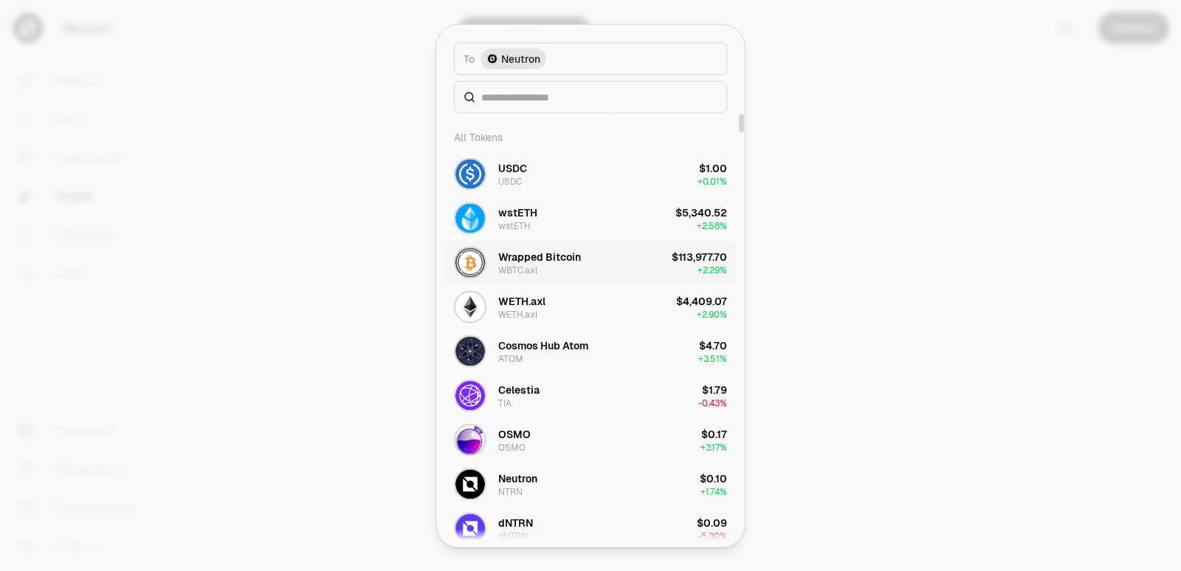
click at [530, 256] on div "Wrapped Bitcoin" at bounding box center [539, 256] width 83 height 15
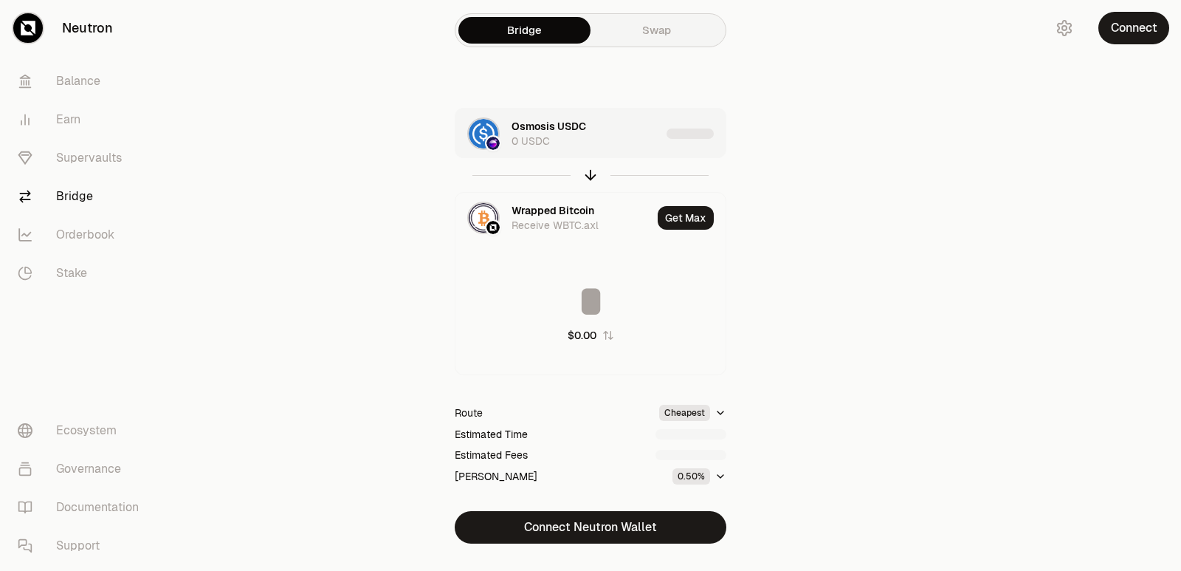
type input "**********"
click at [638, 126] on div "Osmosis USDC 0 USDC" at bounding box center [586, 134] width 149 height 30
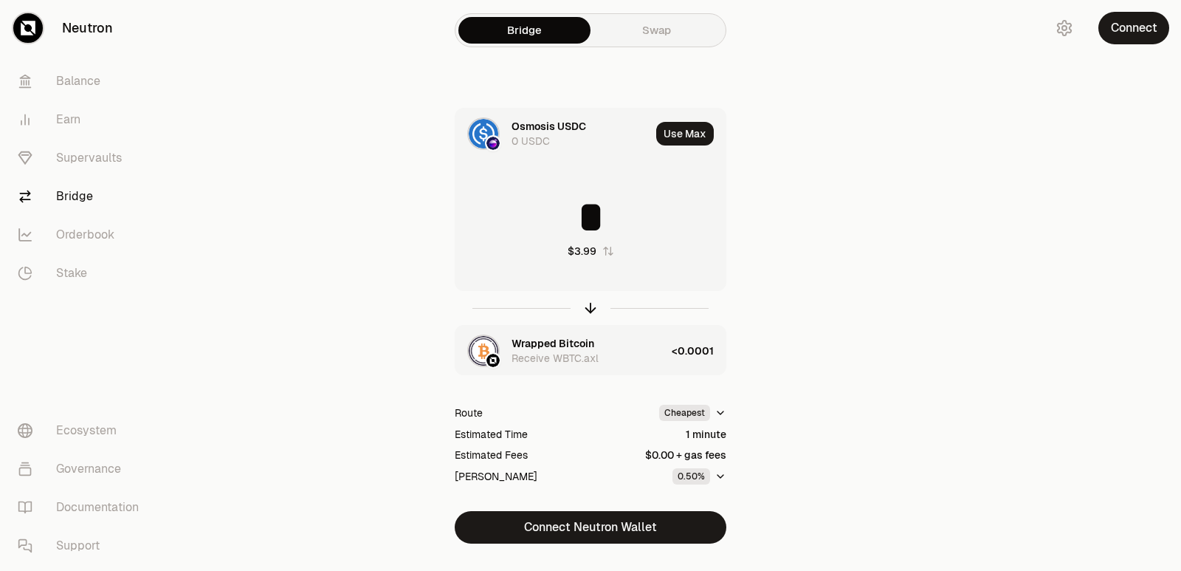
click at [608, 348] on div "Wrapped Bitcoin Receive WBTC.axl" at bounding box center [589, 351] width 154 height 30
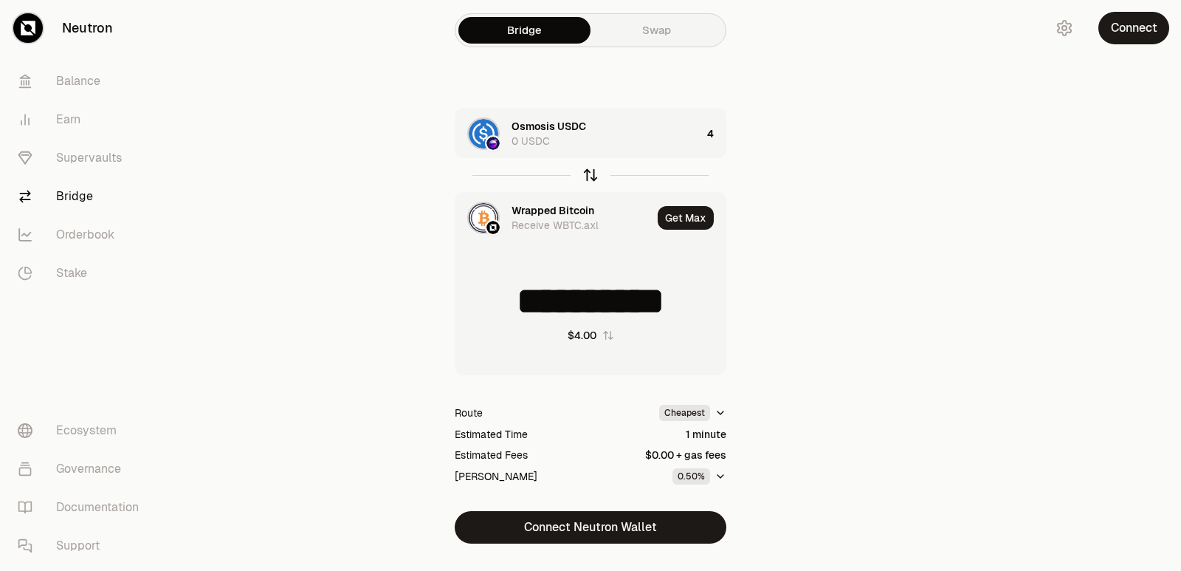
click at [592, 171] on icon "button" at bounding box center [590, 175] width 16 height 16
type input "*"
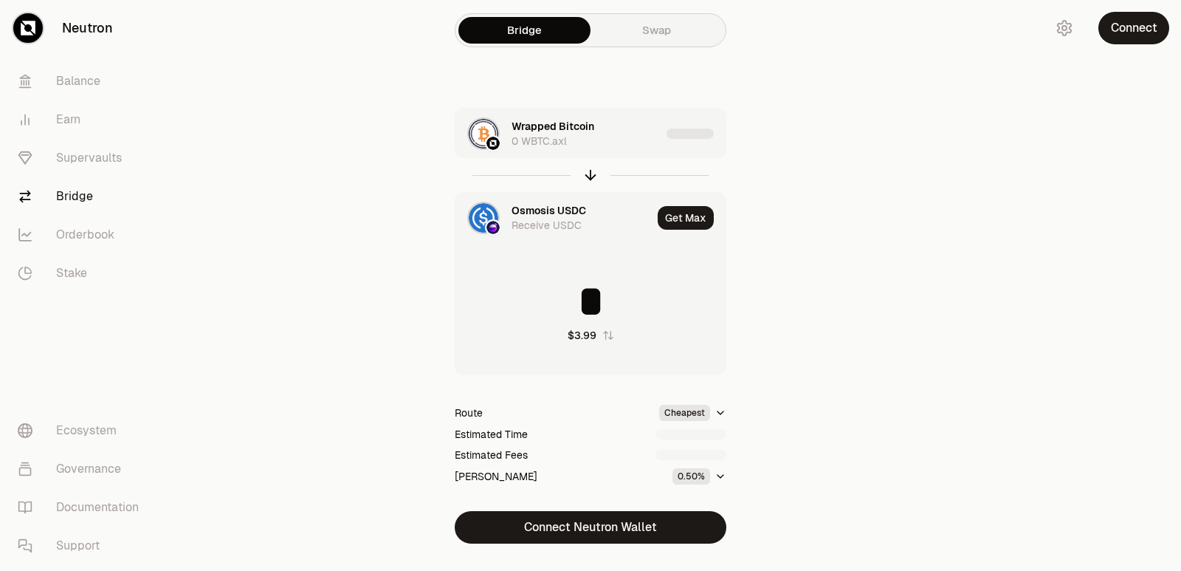
click at [614, 137] on div "Wrapped Bitcoin 0 WBTC.axl" at bounding box center [586, 134] width 149 height 30
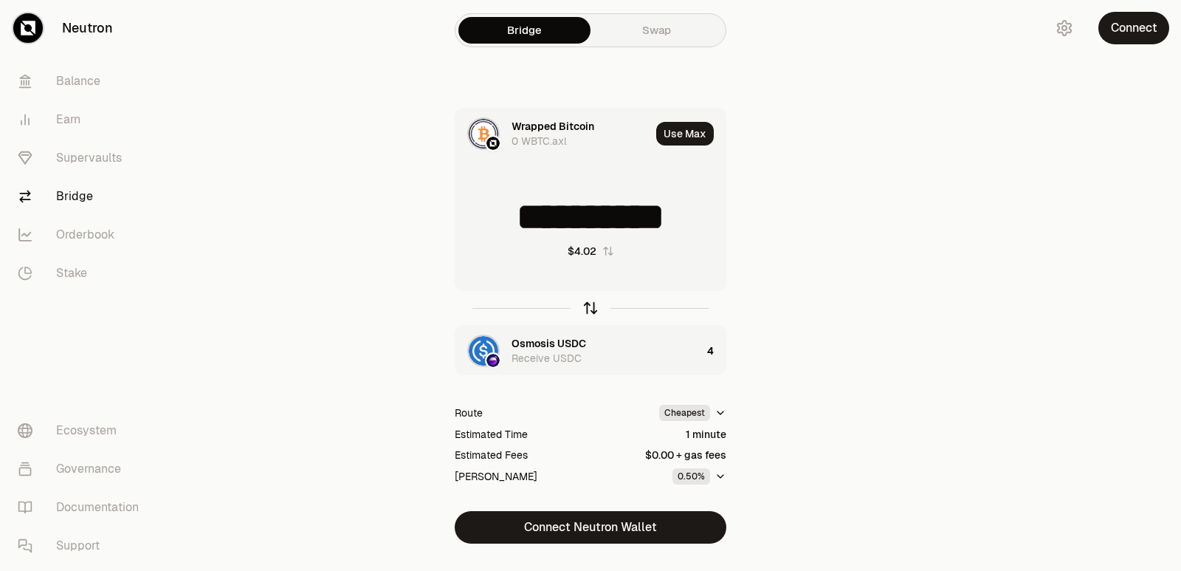
click at [584, 308] on icon "button" at bounding box center [590, 308] width 16 height 16
type input "*"
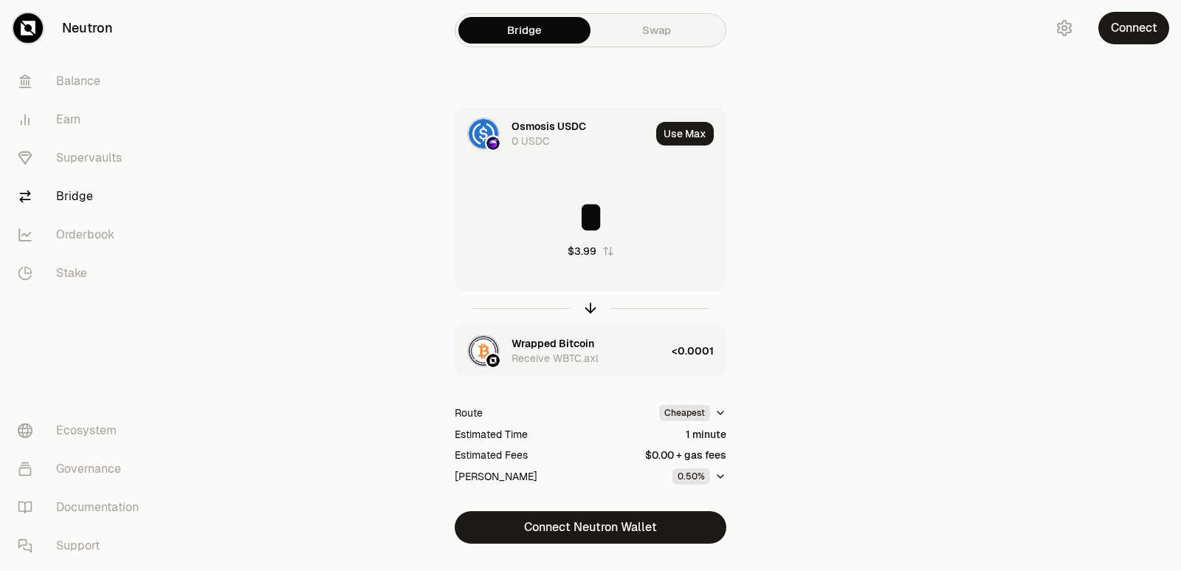
click at [532, 344] on div "Wrapped Bitcoin" at bounding box center [553, 343] width 83 height 15
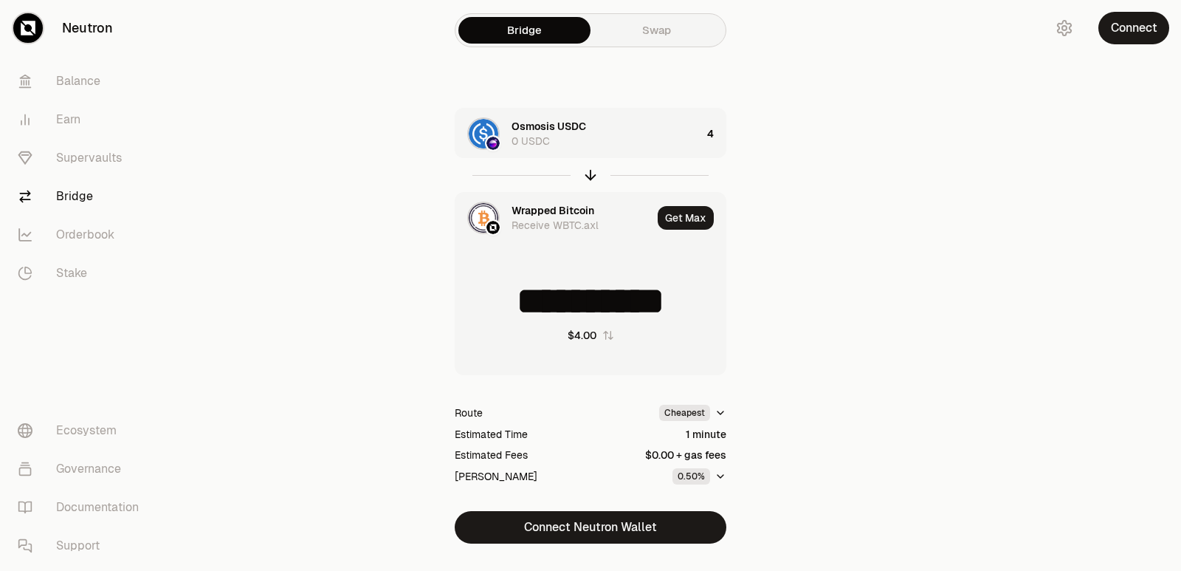
click at [507, 219] on div "Wrapped Bitcoin Receive WBTC.axl" at bounding box center [553, 218] width 196 height 50
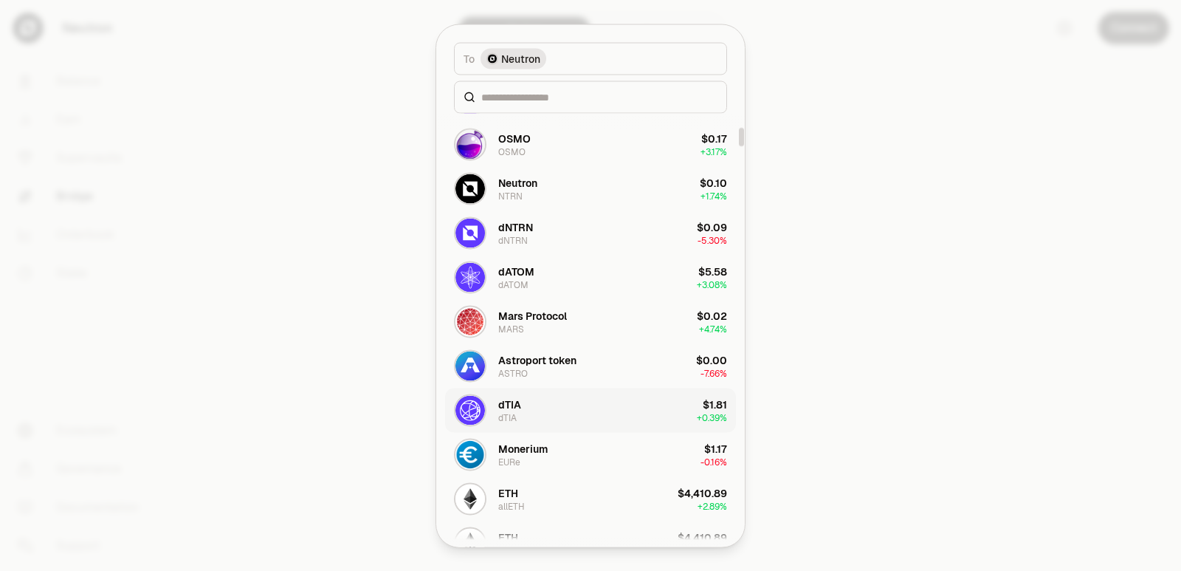
scroll to position [443, 0]
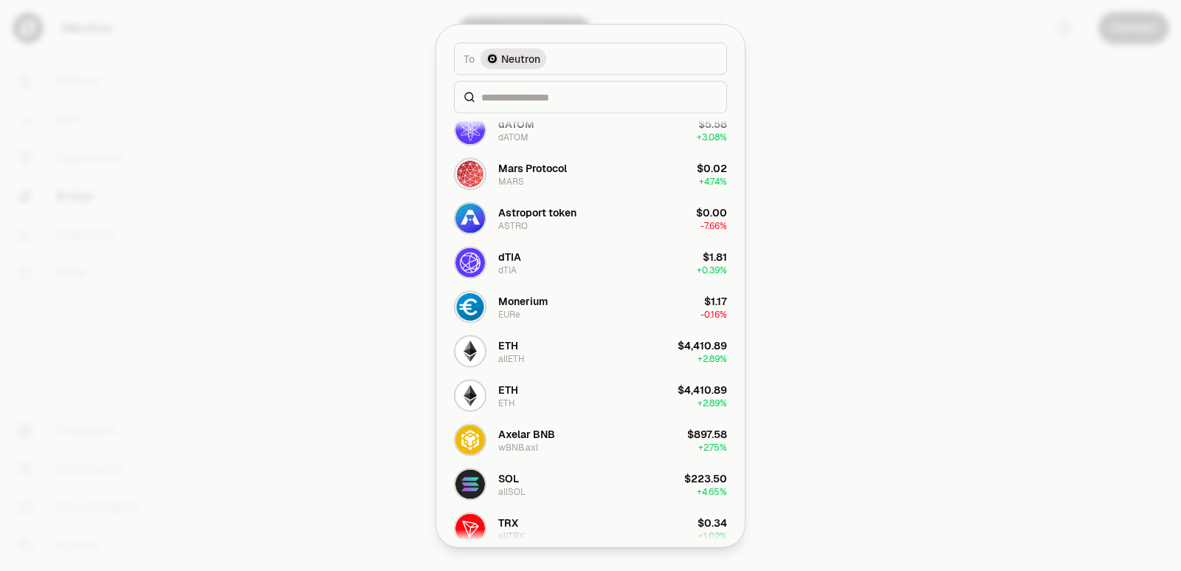
click at [832, 144] on div at bounding box center [590, 285] width 1181 height 571
